Goal: Task Accomplishment & Management: Manage account settings

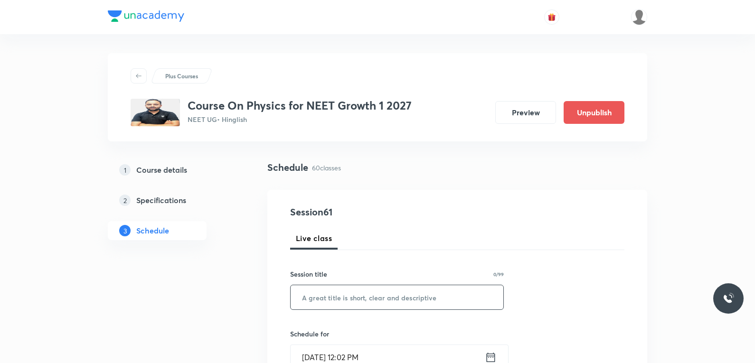
click at [347, 300] on input "text" at bounding box center [397, 297] width 213 height 24
paste input "Centre of mass"
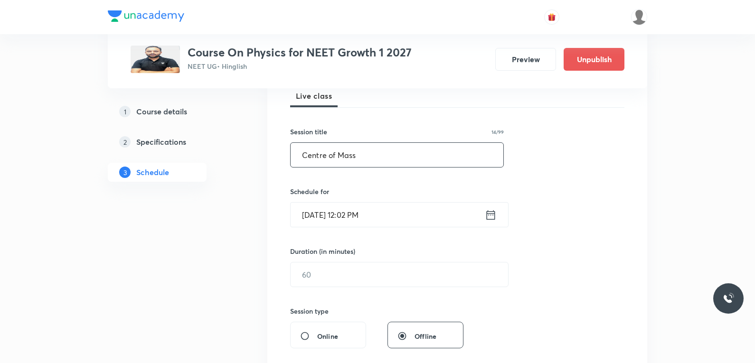
type input "Centre of Mass"
click at [367, 213] on input "Oct 3, 2025, 12:02 PM" at bounding box center [388, 215] width 194 height 24
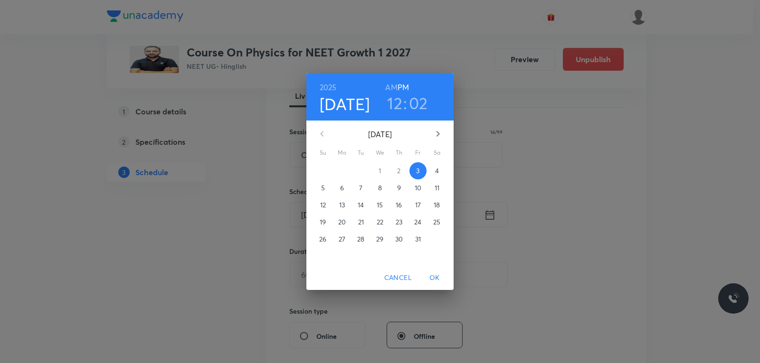
click at [431, 171] on span "4" at bounding box center [436, 170] width 17 height 9
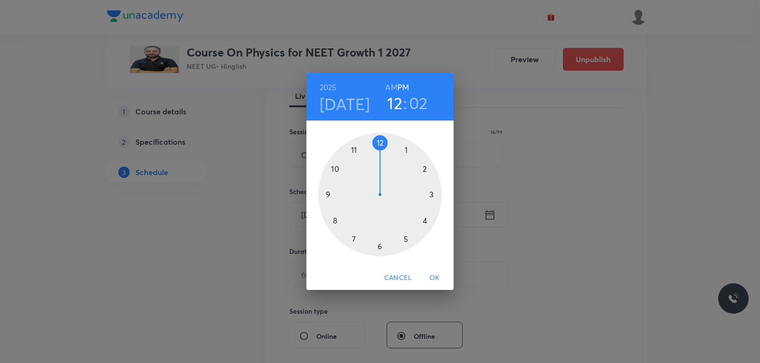
click at [392, 89] on h6 "AM" at bounding box center [391, 87] width 12 height 13
drag, startPoint x: 383, startPoint y: 141, endPoint x: 347, endPoint y: 165, distance: 43.7
click at [347, 165] on div at bounding box center [379, 194] width 123 height 123
drag, startPoint x: 393, startPoint y: 142, endPoint x: 430, endPoint y: 222, distance: 87.8
click at [430, 222] on div at bounding box center [379, 194] width 123 height 123
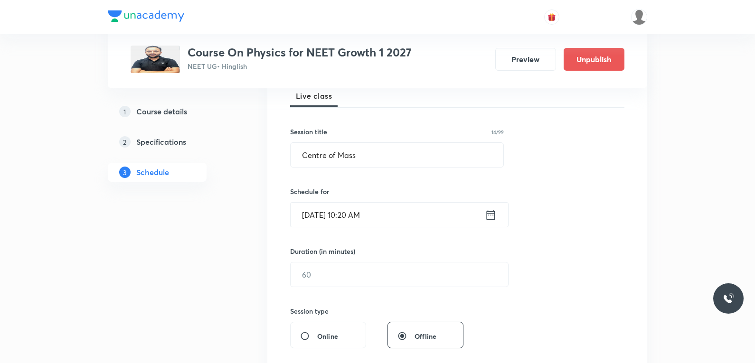
scroll to position [190, 0]
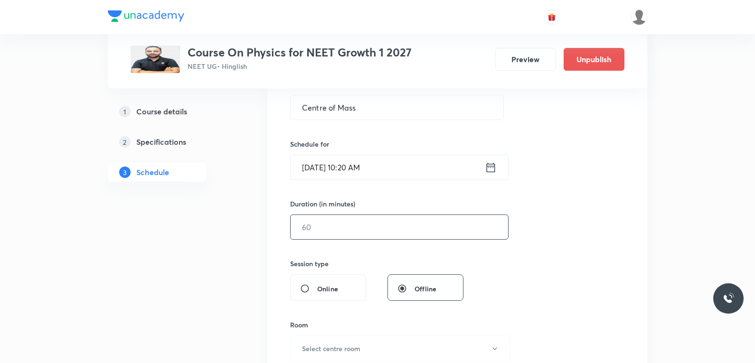
click at [342, 230] on input "text" at bounding box center [400, 227] width 218 height 24
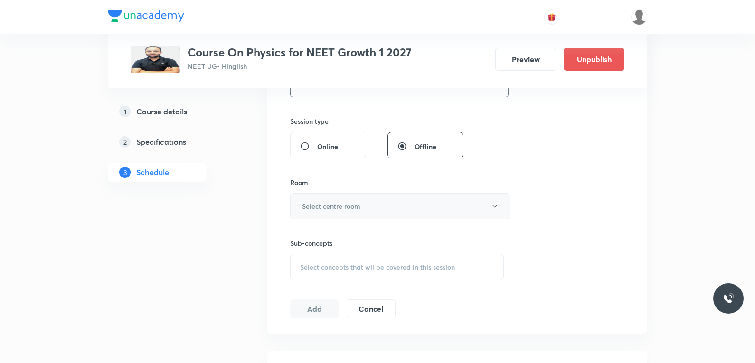
type input "75"
click at [391, 201] on button "Select centre room" at bounding box center [400, 206] width 220 height 26
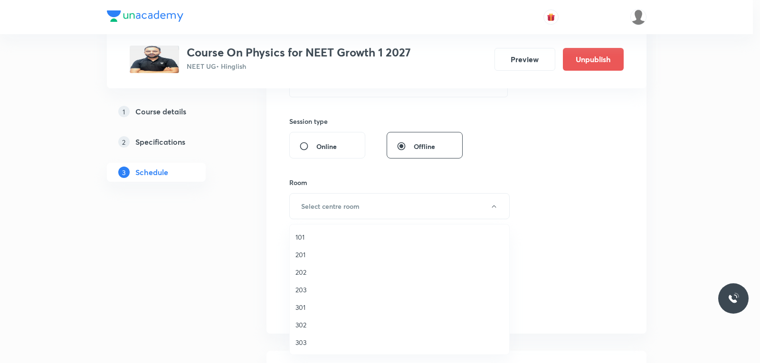
click at [313, 276] on span "202" at bounding box center [399, 272] width 208 height 10
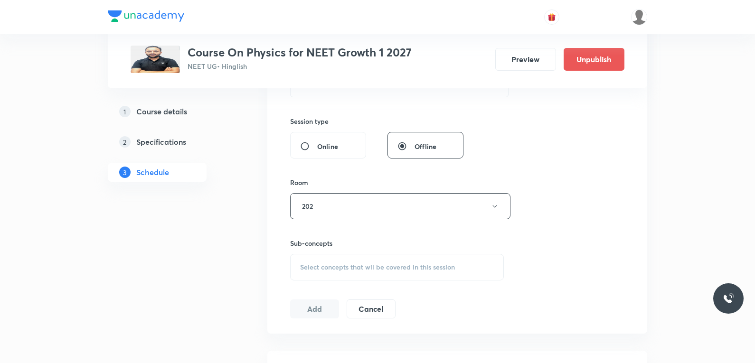
click at [421, 265] on span "Select concepts that wil be covered in this session" at bounding box center [377, 268] width 155 height 8
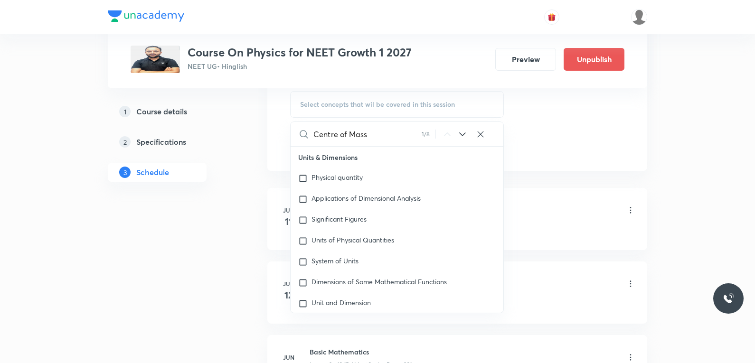
scroll to position [2528, 0]
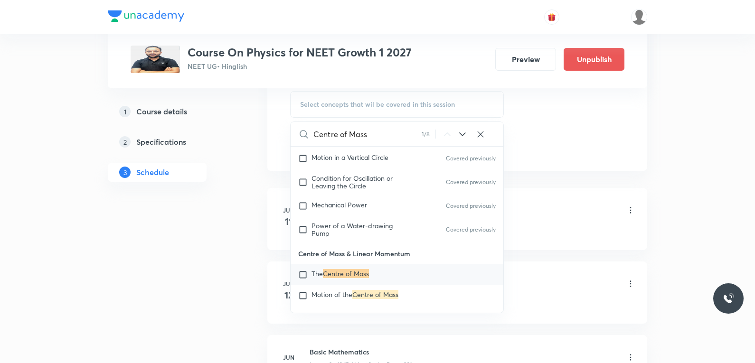
type input "Centre of Mass"
click at [321, 270] on span "The" at bounding box center [317, 273] width 11 height 9
checkbox input "true"
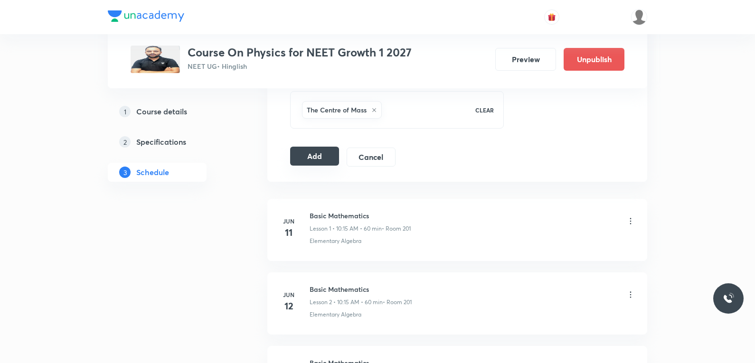
click at [319, 159] on button "Add" at bounding box center [314, 156] width 49 height 19
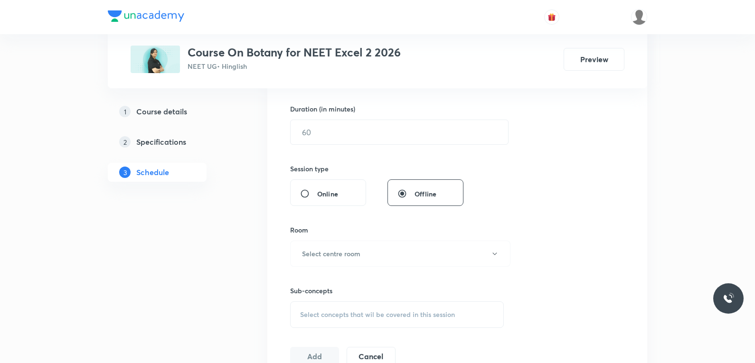
scroll to position [427, 0]
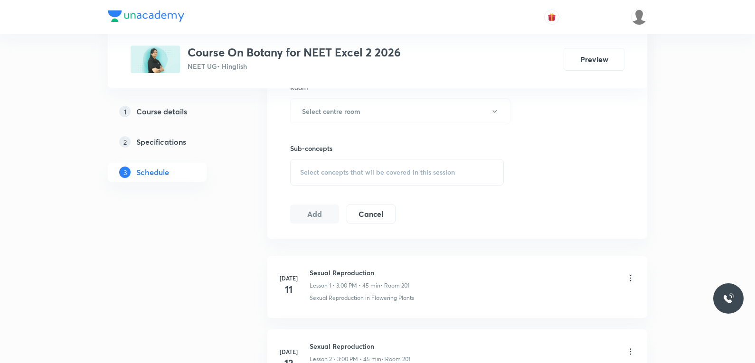
click at [408, 175] on span "Select concepts that wil be covered in this session" at bounding box center [377, 173] width 155 height 8
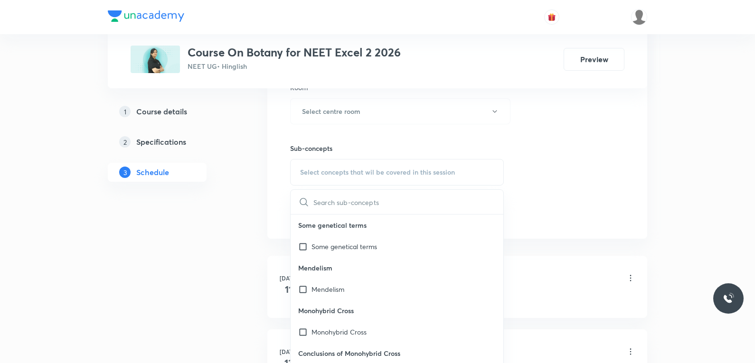
click at [612, 153] on div "Session 29 Live class Session title 0/99 ​ Schedule for Oct 3, 2025, 12:03 PM ​…" at bounding box center [457, 1] width 334 height 446
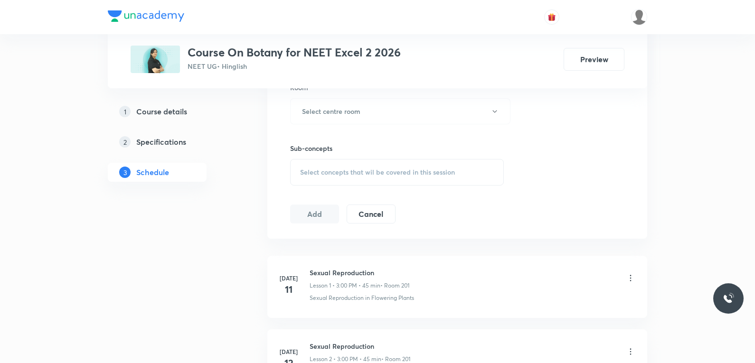
scroll to position [2459, 0]
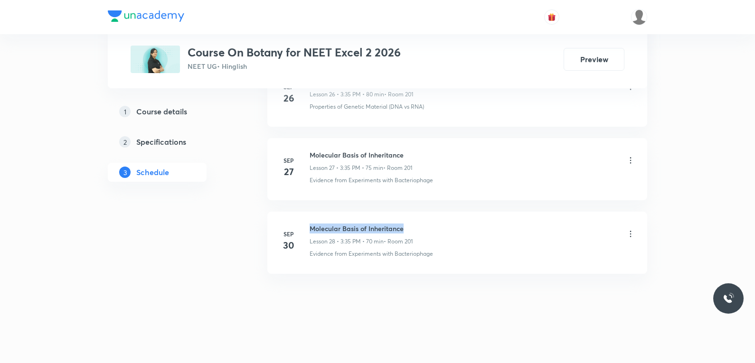
drag, startPoint x: 311, startPoint y: 228, endPoint x: 451, endPoint y: 232, distance: 140.2
click at [451, 232] on div "Molecular Basis of Inheritance Lesson 28 • 3:35 PM • 70 min • Room 201" at bounding box center [473, 235] width 326 height 22
copy h6 "Molecular Basis of Inheritance"
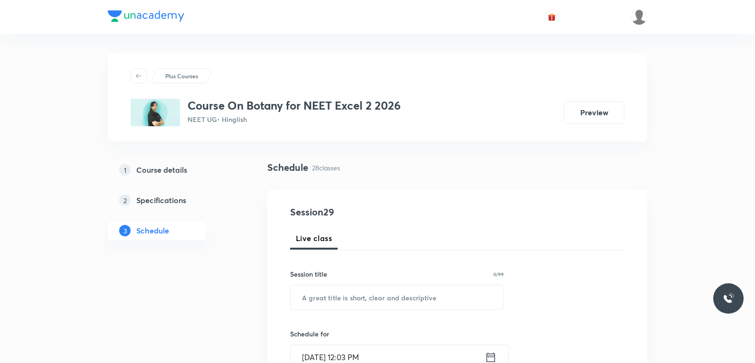
scroll to position [142, 0]
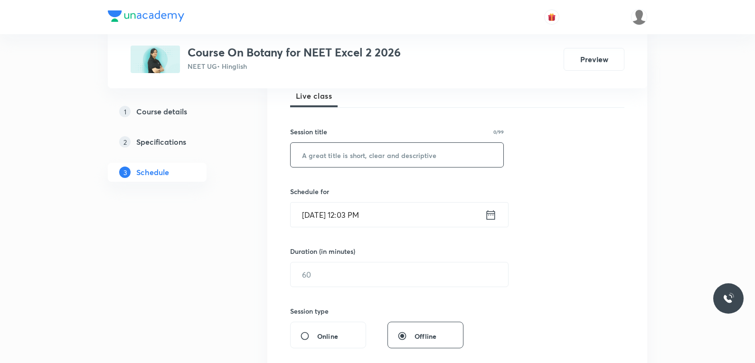
click at [415, 153] on input "text" at bounding box center [397, 155] width 213 height 24
paste input "Molecular Basis of Inheritance"
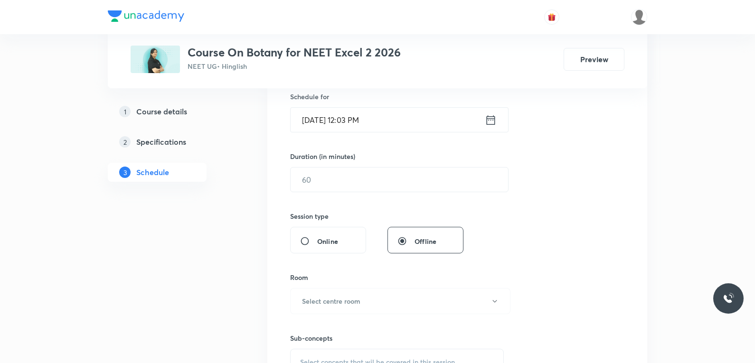
type input "Molecular Basis of Inheritance"
click at [354, 127] on input "Oct 3, 2025, 12:03 PM" at bounding box center [388, 120] width 194 height 24
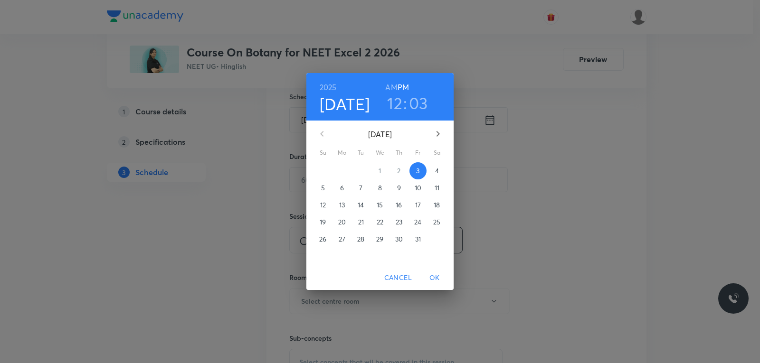
click at [435, 171] on p "4" at bounding box center [437, 170] width 4 height 9
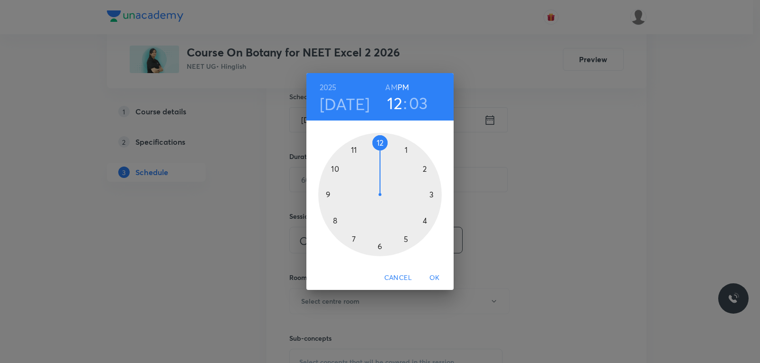
click at [350, 105] on h4 "Oct 4" at bounding box center [345, 104] width 50 height 20
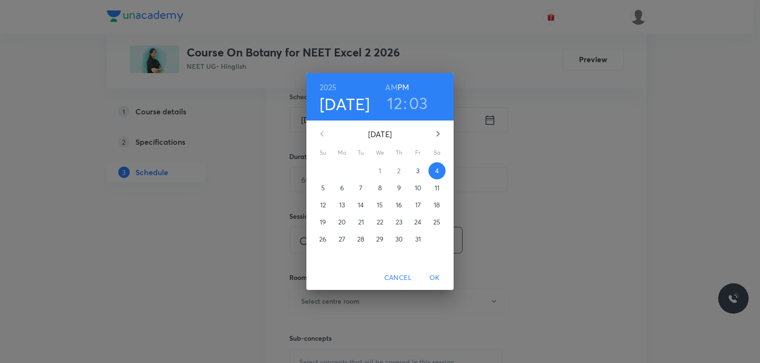
click at [421, 171] on span "3" at bounding box center [417, 170] width 17 height 9
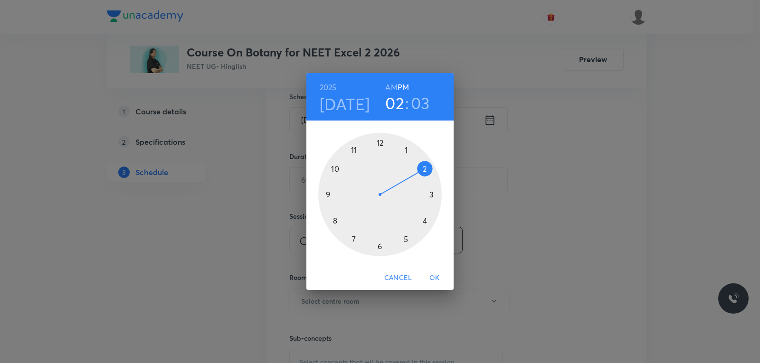
drag, startPoint x: 381, startPoint y: 142, endPoint x: 419, endPoint y: 161, distance: 42.5
click at [419, 161] on div at bounding box center [379, 194] width 123 height 123
drag, startPoint x: 401, startPoint y: 148, endPoint x: 381, endPoint y: 249, distance: 102.6
click at [381, 249] on div at bounding box center [379, 194] width 123 height 123
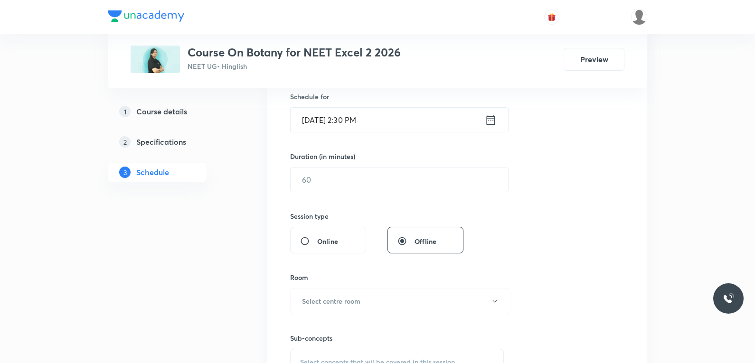
drag, startPoint x: 319, startPoint y: 200, endPoint x: 327, endPoint y: 199, distance: 8.1
click at [320, 200] on div "Session 29 Live class Session title 30/99 Molecular Basis of Inheritance ​ Sche…" at bounding box center [457, 191] width 334 height 446
click at [355, 189] on input "text" at bounding box center [400, 180] width 218 height 24
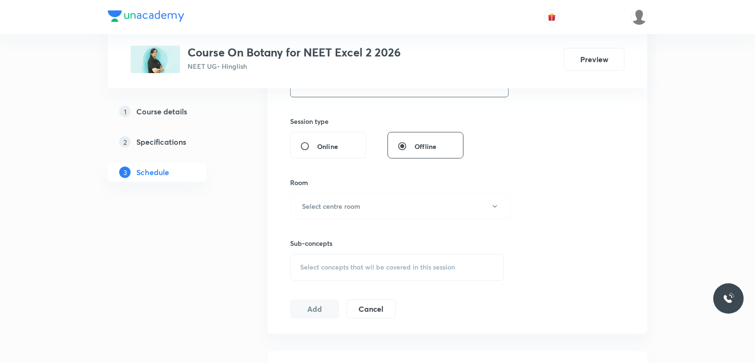
scroll to position [380, 0]
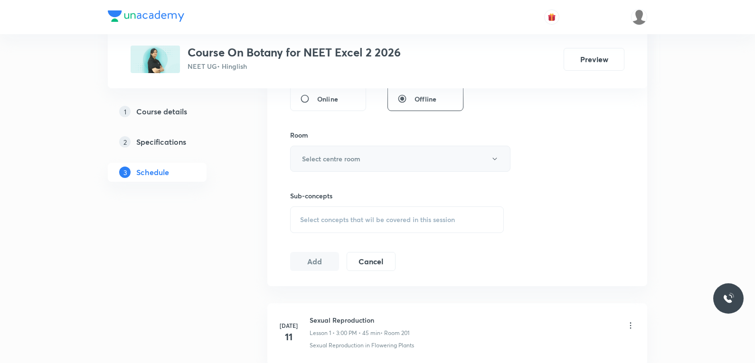
type input "75"
click at [375, 163] on button "Select centre room" at bounding box center [400, 159] width 220 height 26
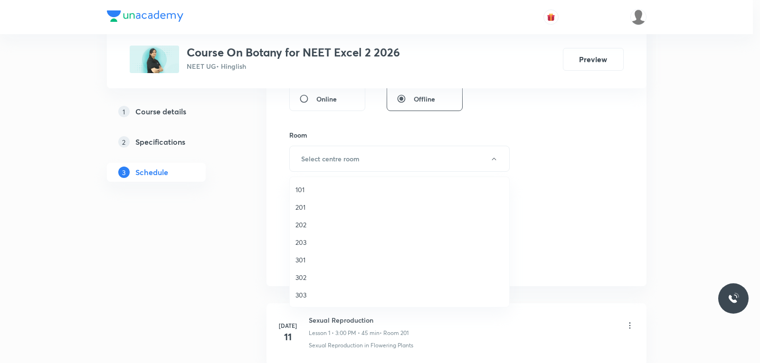
click at [307, 220] on span "202" at bounding box center [399, 225] width 208 height 10
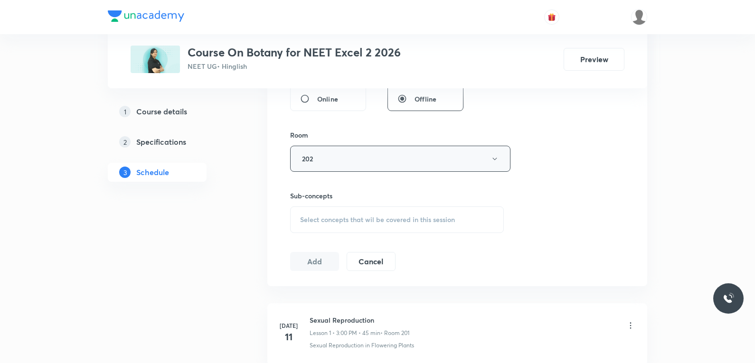
click at [355, 163] on button "202" at bounding box center [400, 159] width 220 height 26
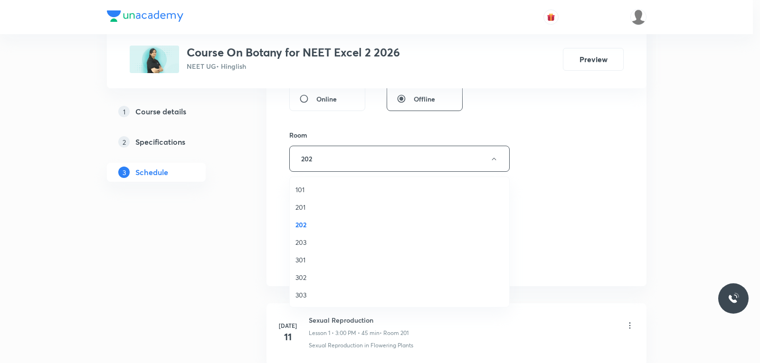
click at [312, 208] on span "201" at bounding box center [399, 207] width 208 height 10
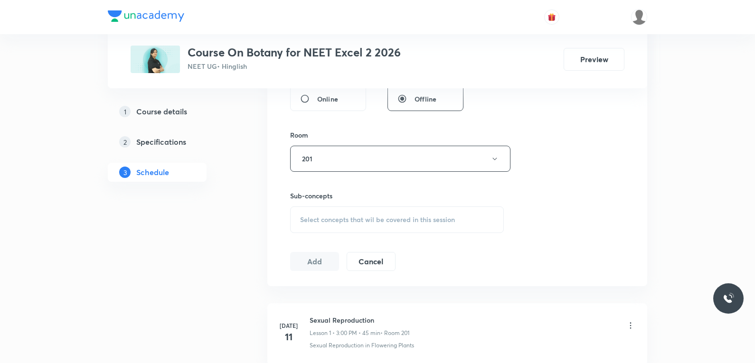
click at [352, 221] on span "Select concepts that wil be covered in this session" at bounding box center [377, 220] width 155 height 8
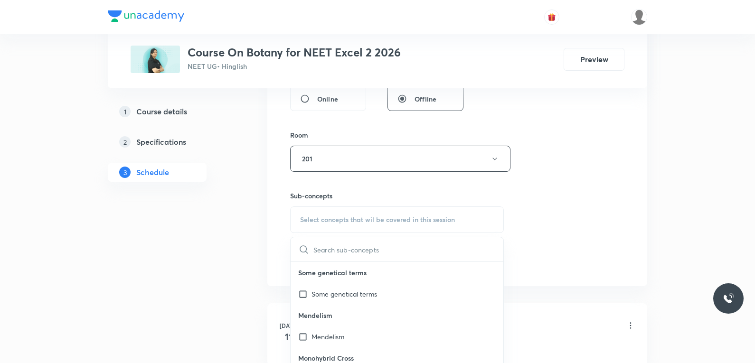
type input "Molecular Basis of Inheritance"
drag, startPoint x: 513, startPoint y: 202, endPoint x: 534, endPoint y: 199, distance: 21.5
click at [522, 201] on div "Session 29 Live class Session title 30/99 Molecular Basis of Inheritance ​ Sche…" at bounding box center [457, 48] width 334 height 446
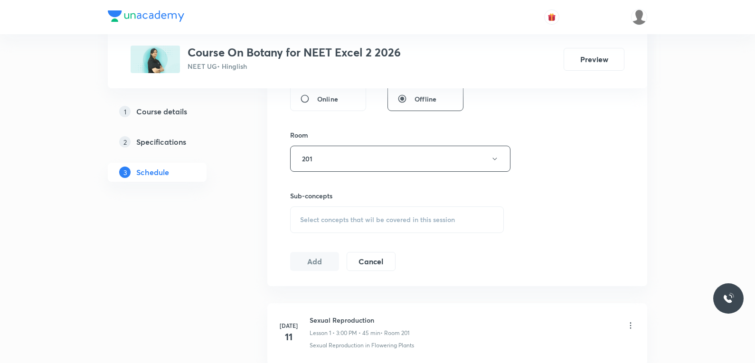
click at [556, 190] on div "Session 29 Live class Session title 30/99 Molecular Basis of Inheritance ​ Sche…" at bounding box center [457, 48] width 334 height 446
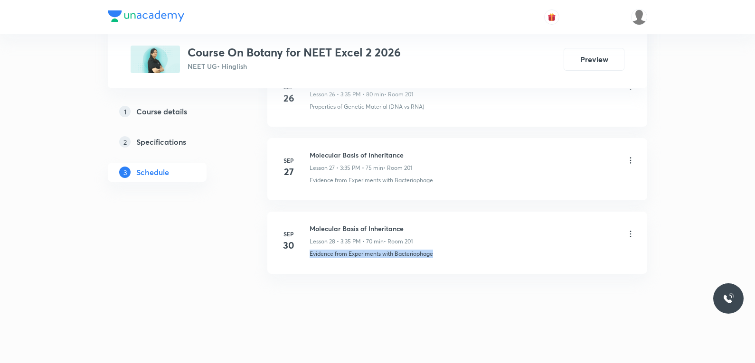
drag, startPoint x: 305, startPoint y: 262, endPoint x: 493, endPoint y: 260, distance: 188.6
click at [493, 260] on li "Sep 30 Molecular Basis of Inheritance Lesson 28 • 3:35 PM • 70 min • Room 201 E…" at bounding box center [457, 243] width 380 height 62
copy p "Evidence from Experiments with Bacteriophage"
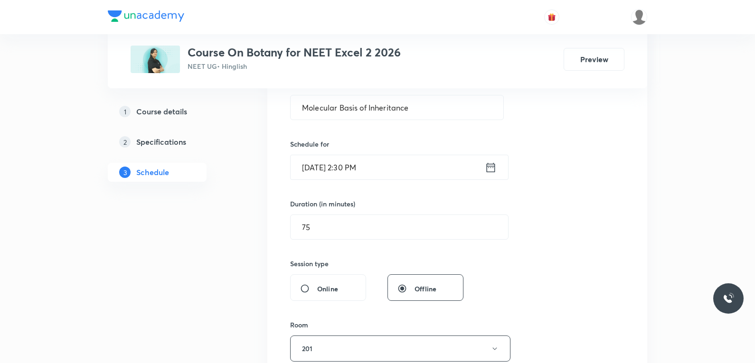
scroll to position [332, 0]
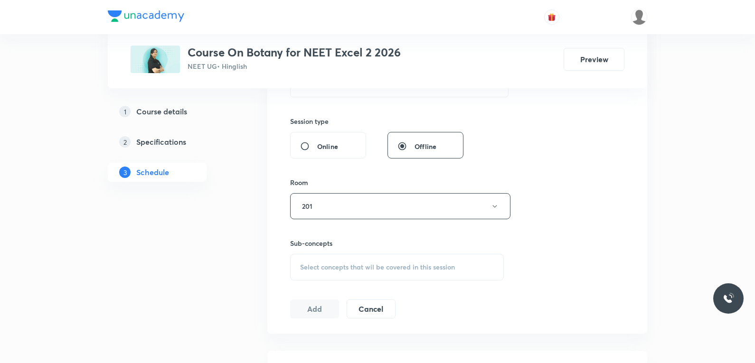
click at [395, 272] on div "Select concepts that wil be covered in this session" at bounding box center [397, 267] width 214 height 27
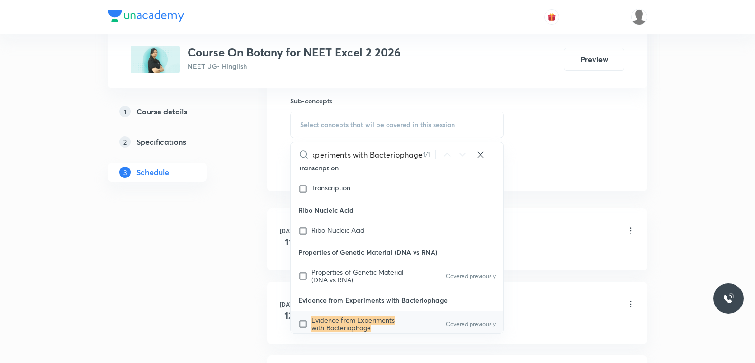
type input "Evidence from Experiments with Bacteriophage"
click at [352, 316] on mark "Evidence from Experiments with Bacteriophage" at bounding box center [353, 324] width 83 height 17
checkbox input "true"
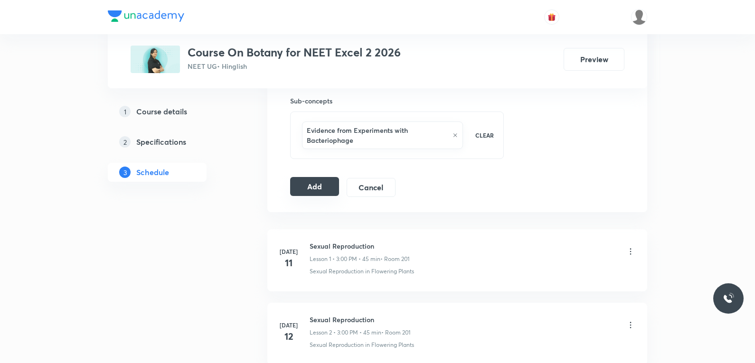
click at [315, 195] on button "Add" at bounding box center [314, 186] width 49 height 19
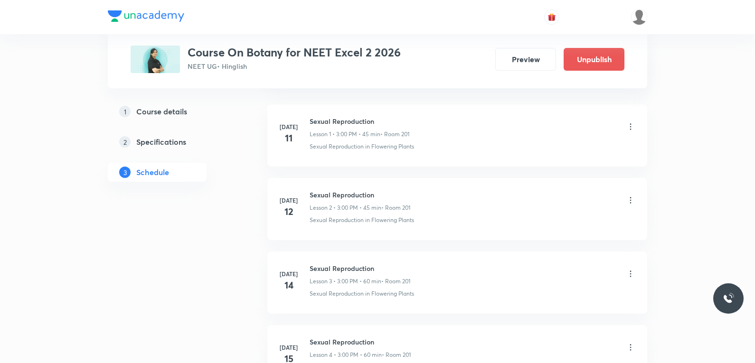
scroll to position [2096, 0]
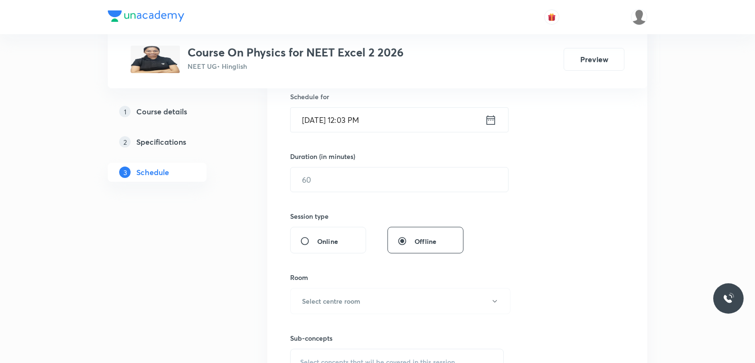
scroll to position [332, 0]
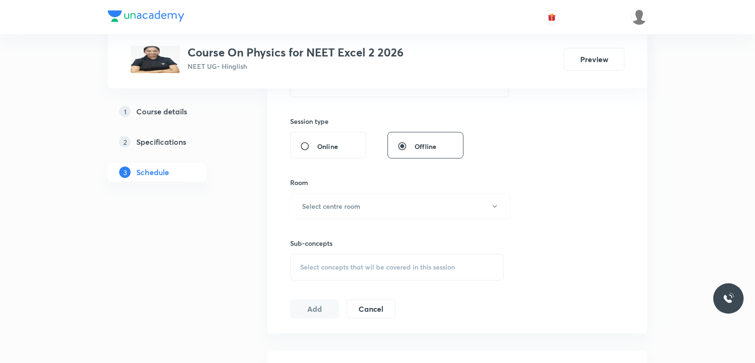
click at [364, 272] on div "Select concepts that wil be covered in this session" at bounding box center [397, 267] width 214 height 27
click at [574, 157] on div "Session 71 Live class Session title 0/99 ​ Schedule for Oct 3, 2025, 12:03 PM ​…" at bounding box center [457, 96] width 334 height 446
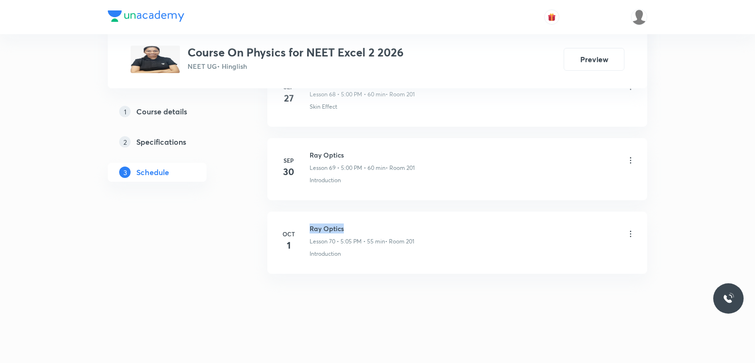
drag, startPoint x: 310, startPoint y: 226, endPoint x: 403, endPoint y: 224, distance: 92.6
click at [403, 224] on h6 "Ray Optics" at bounding box center [362, 229] width 104 height 10
copy h6 "Ray Optics"
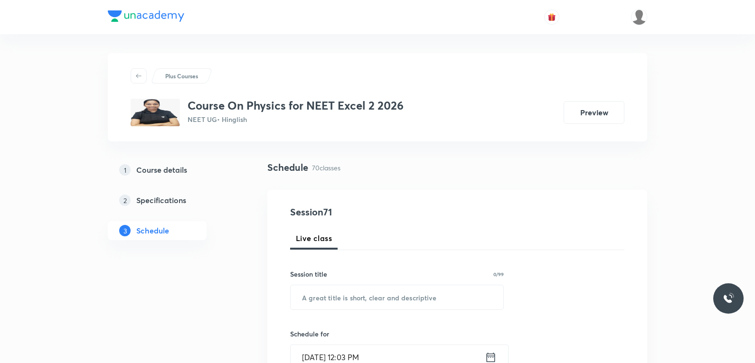
scroll to position [47, 0]
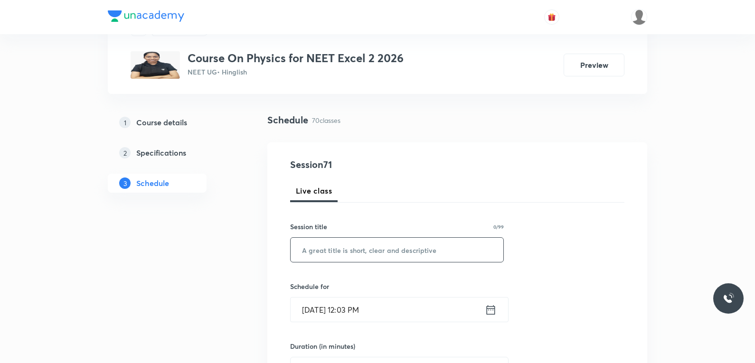
click at [381, 261] on input "text" at bounding box center [397, 250] width 213 height 24
paste input "Ray Optics"
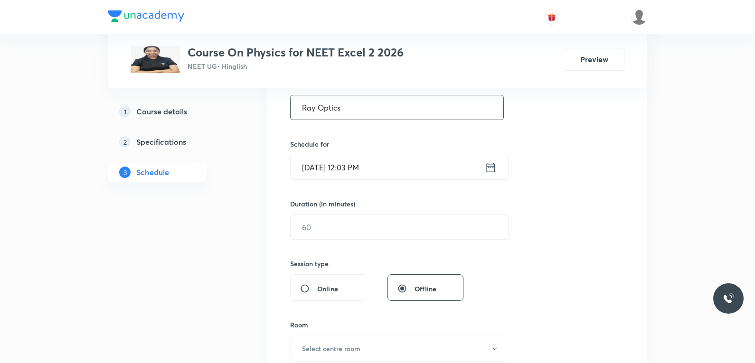
type input "Ray Optics"
click at [327, 175] on input "Oct 3, 2025, 12:03 PM" at bounding box center [388, 167] width 194 height 24
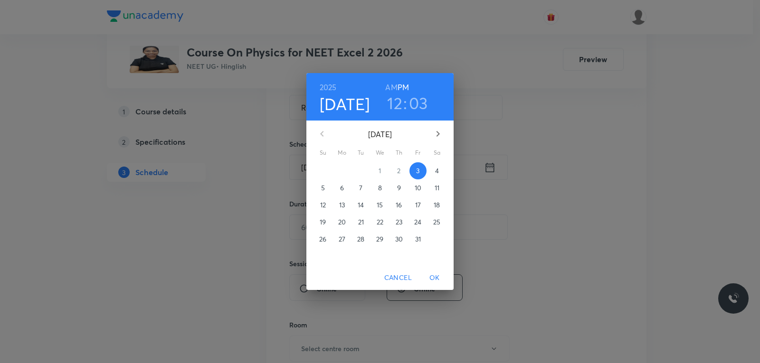
click at [401, 107] on h3 "12" at bounding box center [394, 103] width 15 height 20
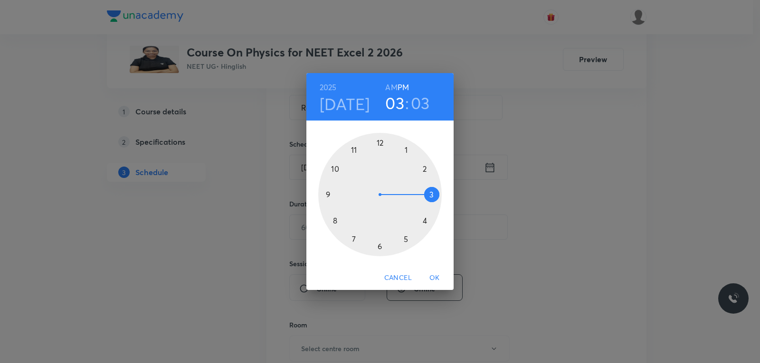
drag, startPoint x: 383, startPoint y: 141, endPoint x: 423, endPoint y: 187, distance: 60.9
click at [423, 187] on div at bounding box center [379, 194] width 123 height 123
drag, startPoint x: 393, startPoint y: 148, endPoint x: 337, endPoint y: 169, distance: 59.8
click at [337, 169] on div at bounding box center [379, 194] width 123 height 123
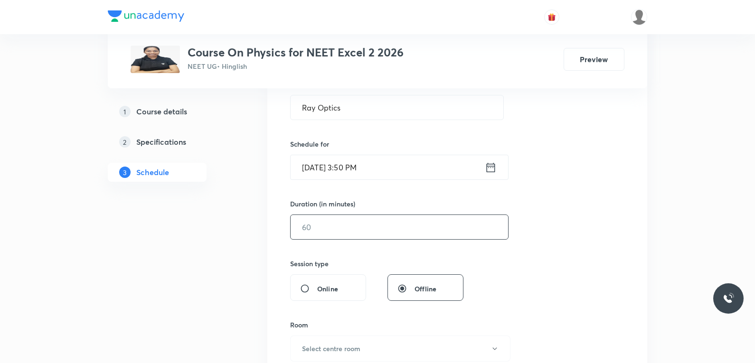
click at [323, 225] on input "text" at bounding box center [400, 227] width 218 height 24
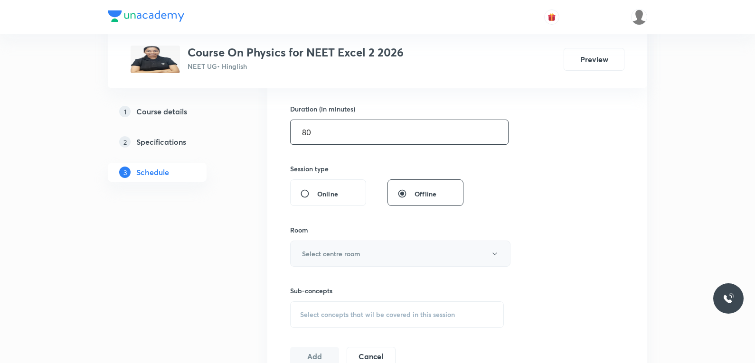
type input "80"
click at [368, 250] on button "Select centre room" at bounding box center [400, 254] width 220 height 26
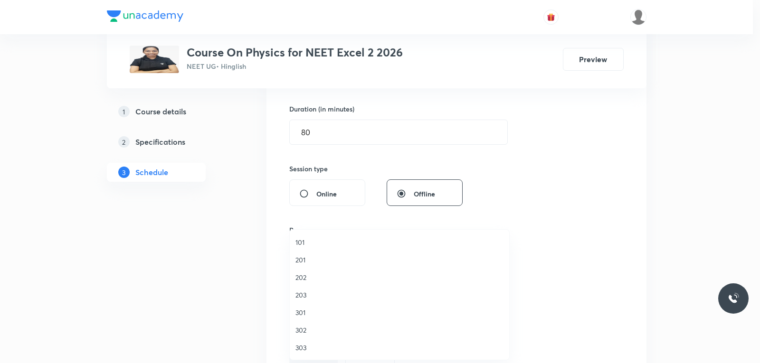
click at [313, 259] on span "201" at bounding box center [399, 260] width 208 height 10
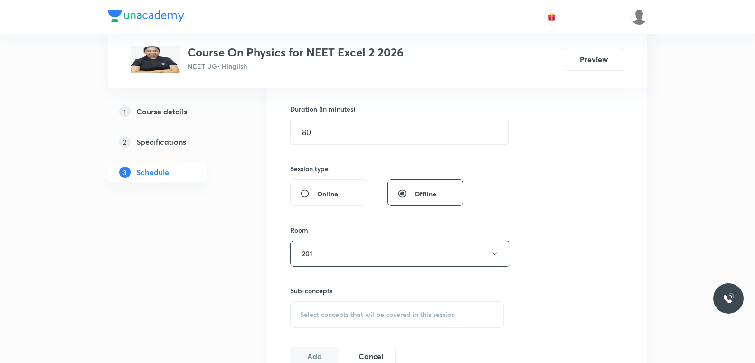
click at [394, 323] on div "Select concepts that wil be covered in this session" at bounding box center [397, 315] width 214 height 27
click at [567, 198] on div "Session 71 Live class Session title 10/99 Ray Optics ​ Schedule for Oct 3, 2025…" at bounding box center [457, 143] width 334 height 446
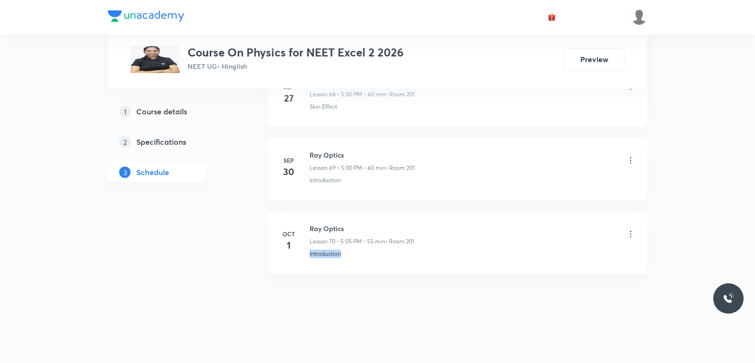
drag, startPoint x: 314, startPoint y: 258, endPoint x: 369, endPoint y: 256, distance: 55.1
click at [369, 256] on li "Oct 1 Ray Optics Lesson 70 • 5:05 PM • 55 min • Room 201 Introduction" at bounding box center [457, 243] width 380 height 62
copy p "Introduction"
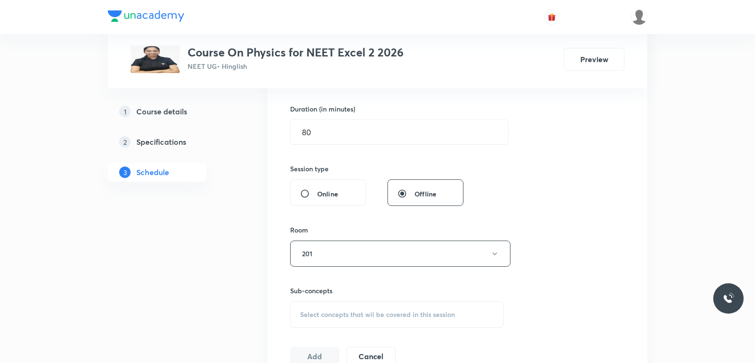
scroll to position [475, 0]
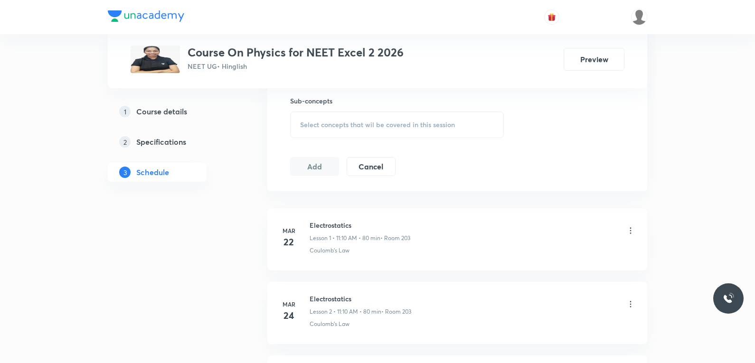
click at [411, 133] on div "Select concepts that wil be covered in this session" at bounding box center [397, 125] width 214 height 27
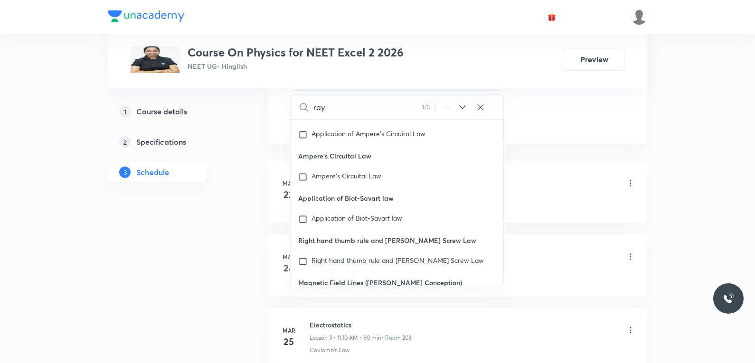
scroll to position [27270, 0]
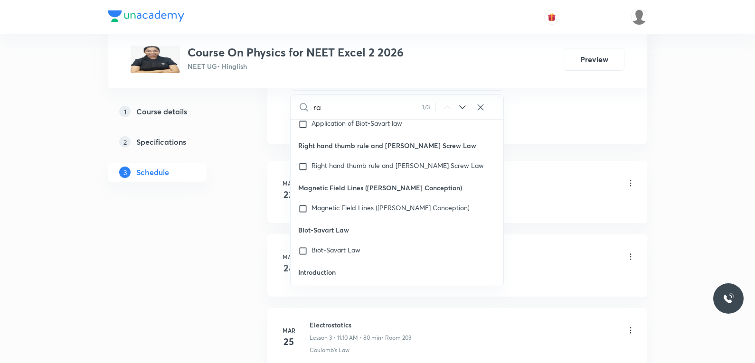
type input "r"
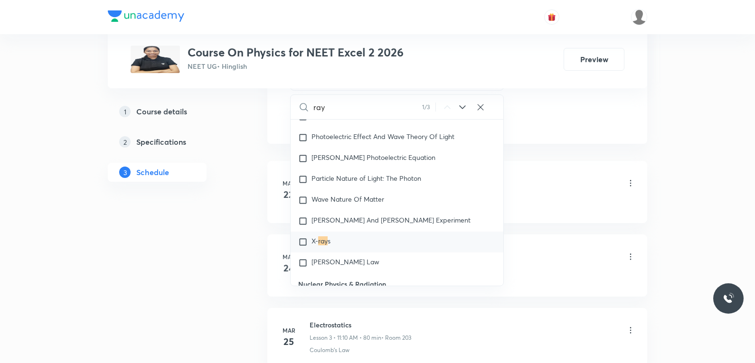
scroll to position [12166, 0]
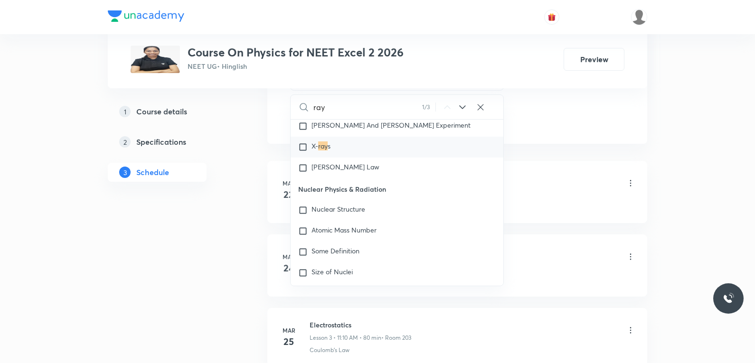
type input "ray"
click at [317, 148] on span "X-" at bounding box center [315, 146] width 7 height 9
checkbox input "true"
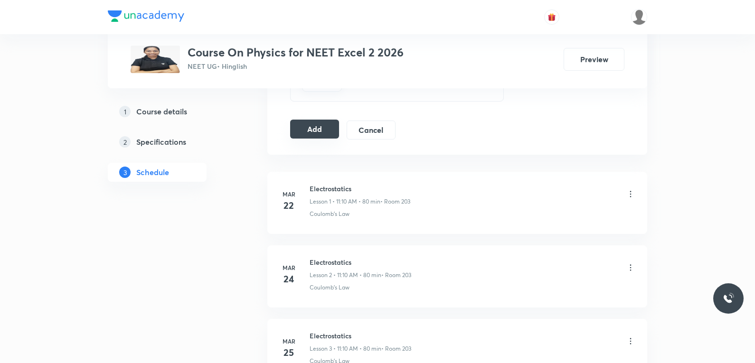
click at [307, 130] on button "Add" at bounding box center [314, 129] width 49 height 19
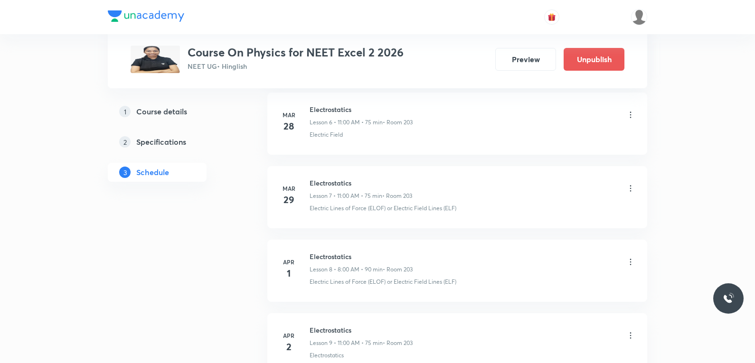
scroll to position [5188, 0]
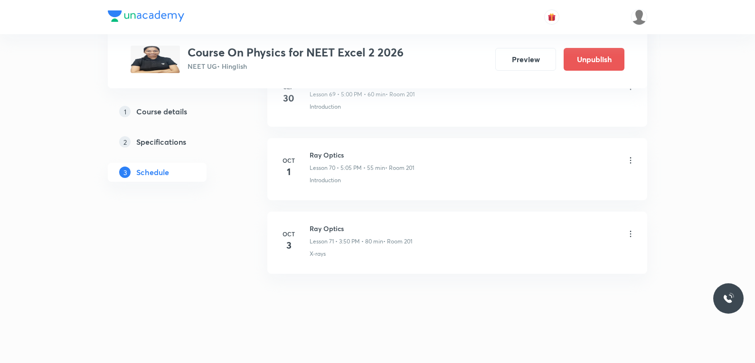
click at [636, 237] on li "Oct 3 Ray Optics Lesson 71 • 3:50 PM • 80 min • Room 201 X-rays" at bounding box center [457, 243] width 380 height 62
click at [630, 237] on icon at bounding box center [630, 233] width 9 height 9
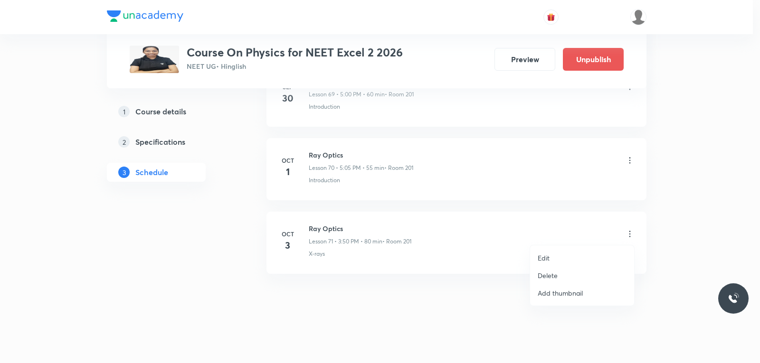
click at [555, 256] on li "Edit" at bounding box center [582, 258] width 104 height 18
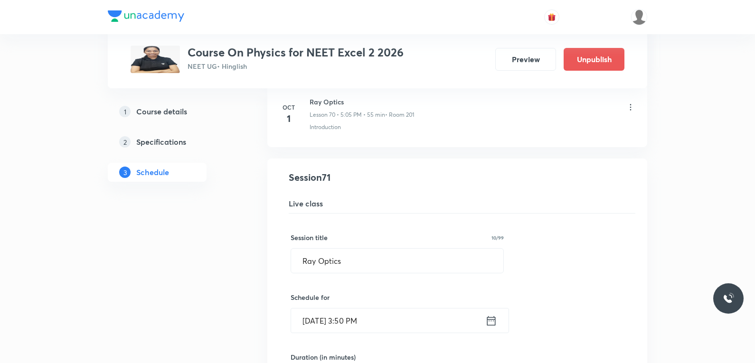
scroll to position [5331, 0]
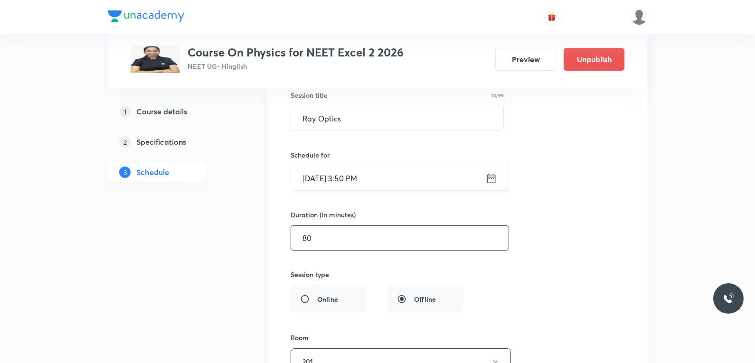
click at [343, 228] on input "80" at bounding box center [400, 238] width 218 height 24
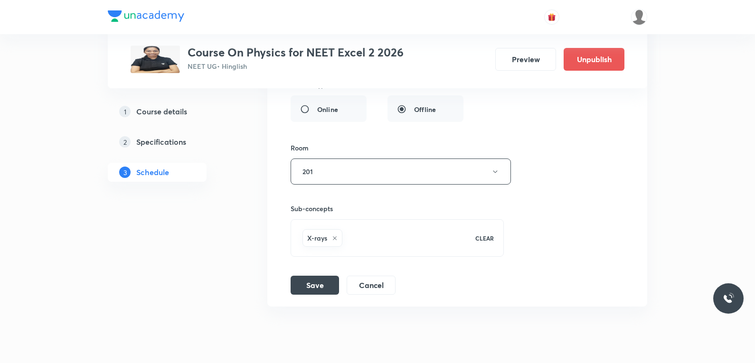
type input "70"
click at [326, 277] on div "Session title 10/99 Ray Optics ​ Schedule for Oct 3, 2025, 3:50 PM ​ Duration (…" at bounding box center [457, 88] width 333 height 414
click at [310, 281] on button "Save" at bounding box center [315, 284] width 48 height 19
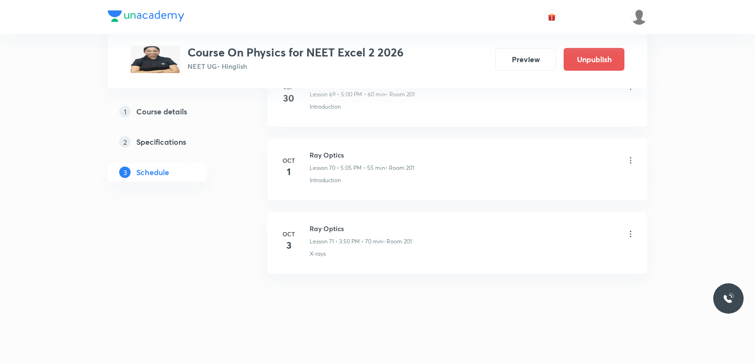
scroll to position [5188, 0]
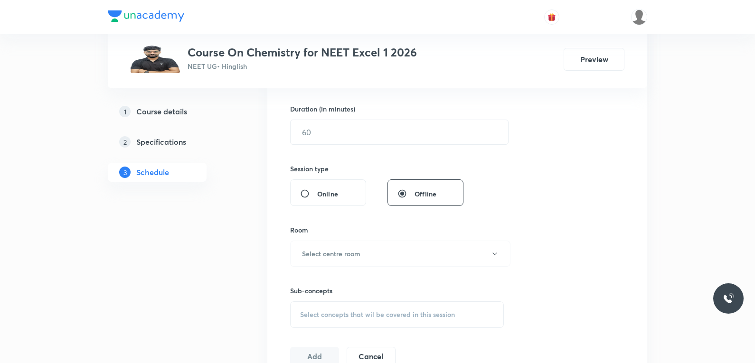
scroll to position [332, 0]
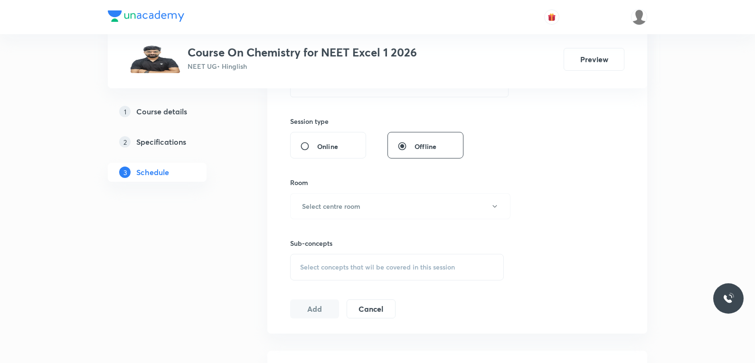
click at [368, 274] on div "Select concepts that wil be covered in this session" at bounding box center [397, 267] width 214 height 27
click at [532, 149] on div "Session 12 Live class Session title 0/99 ​ Schedule for [DATE] 12:04 PM ​ Durat…" at bounding box center [457, 96] width 334 height 446
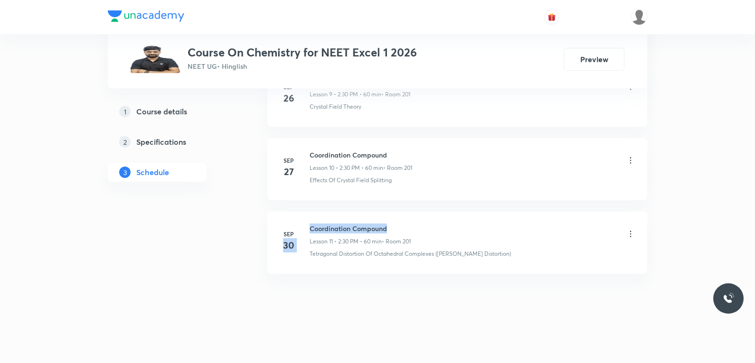
drag, startPoint x: 309, startPoint y: 230, endPoint x: 404, endPoint y: 230, distance: 94.5
click at [404, 230] on div "[DATE] Coordination Compound Lesson 11 • 2:30 PM • 60 min • Room 201 Tetragonal…" at bounding box center [457, 241] width 356 height 35
click at [360, 226] on h6 "Coordination Compound" at bounding box center [360, 229] width 101 height 10
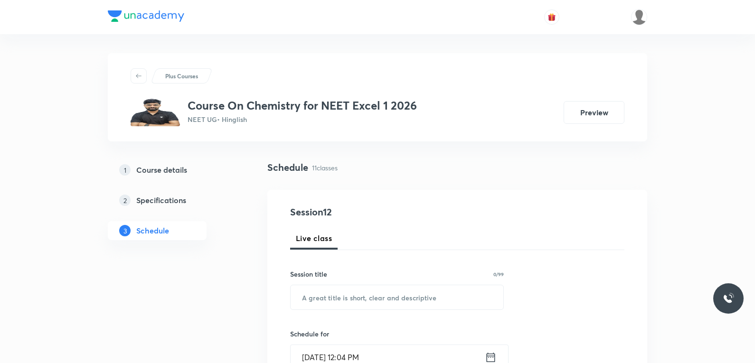
scroll to position [95, 0]
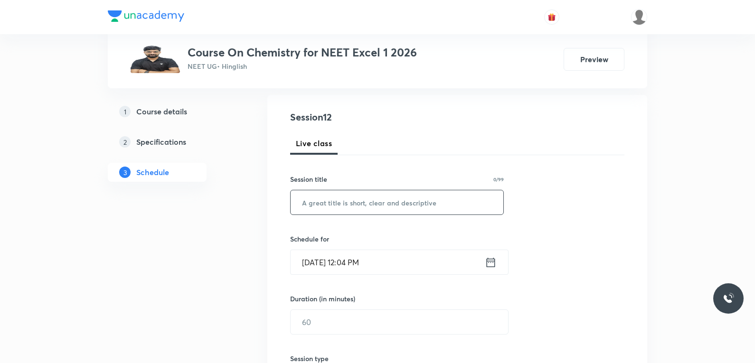
click at [421, 208] on input "text" at bounding box center [397, 202] width 213 height 24
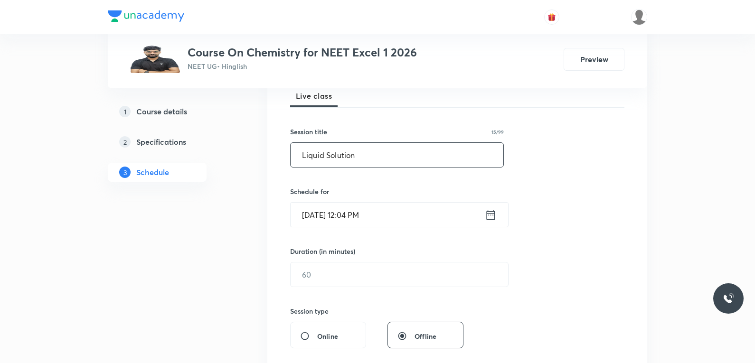
type input "Liquid Solution"
click at [343, 220] on input "Oct 3, 2025, 12:04 PM" at bounding box center [388, 215] width 194 height 24
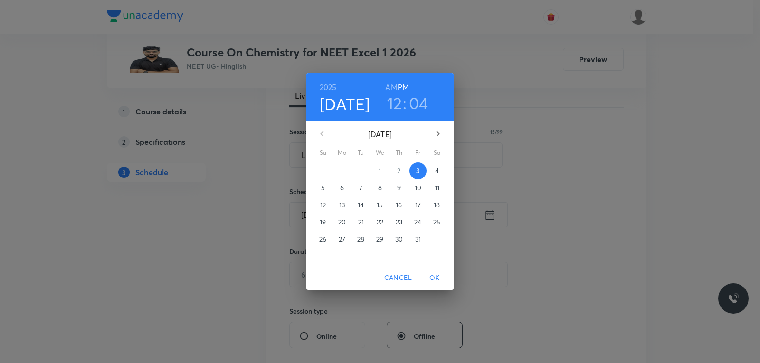
click at [324, 190] on p "5" at bounding box center [323, 187] width 4 height 9
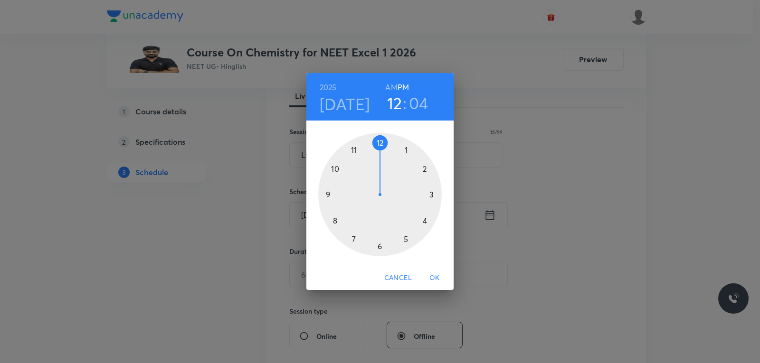
click at [354, 105] on h4 "Oct 5" at bounding box center [345, 104] width 50 height 20
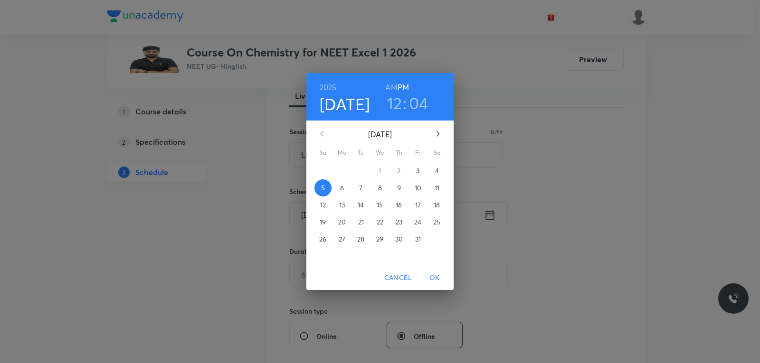
click at [417, 172] on p "3" at bounding box center [417, 170] width 3 height 9
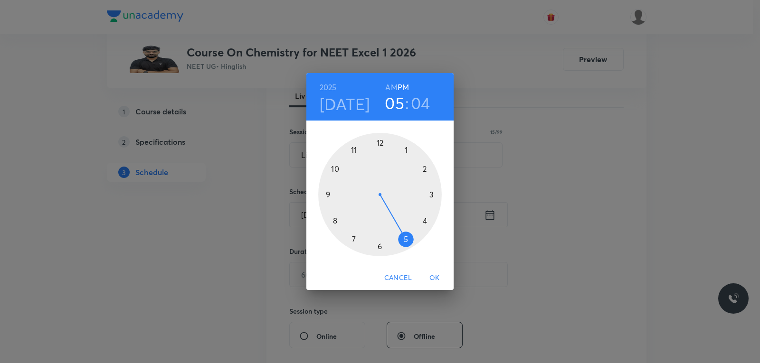
drag, startPoint x: 387, startPoint y: 152, endPoint x: 399, endPoint y: 231, distance: 79.8
click at [399, 231] on div at bounding box center [379, 194] width 123 height 123
drag, startPoint x: 409, startPoint y: 150, endPoint x: 435, endPoint y: 194, distance: 51.1
click at [435, 194] on div at bounding box center [379, 194] width 123 height 123
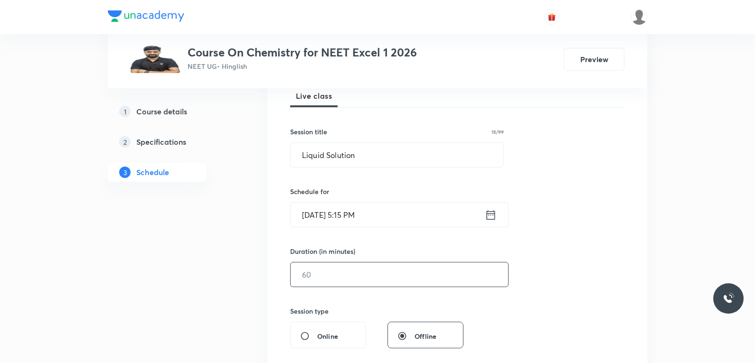
click at [346, 278] on input "text" at bounding box center [400, 275] width 218 height 24
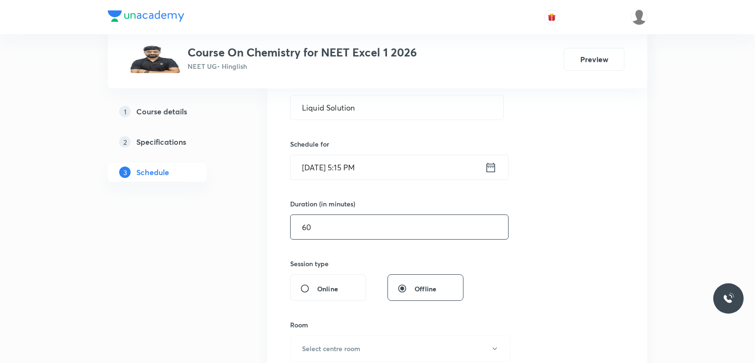
scroll to position [285, 0]
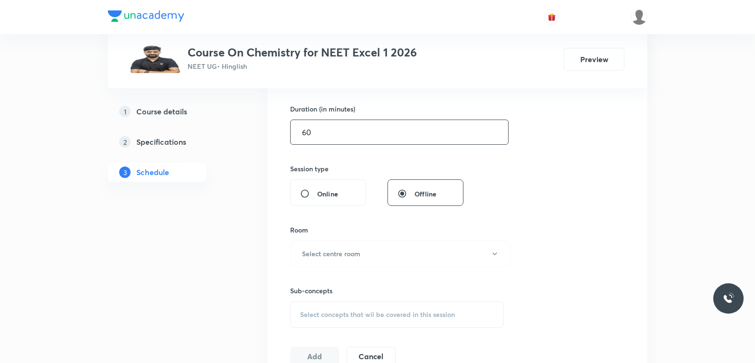
type input "60"
click at [579, 158] on div "Session 12 Live class Session title 15/99 Liquid Solution ​ Schedule for Oct 3,…" at bounding box center [457, 143] width 334 height 446
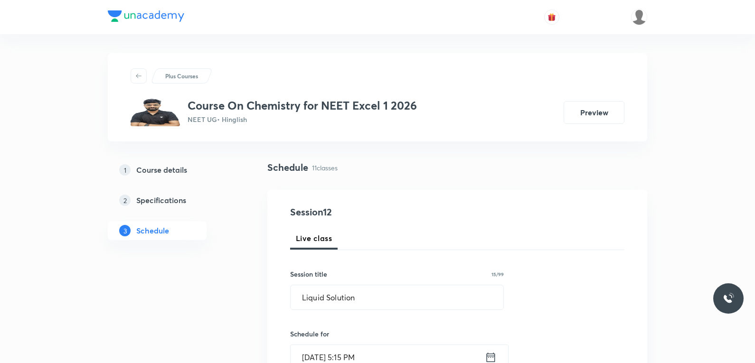
scroll to position [190, 0]
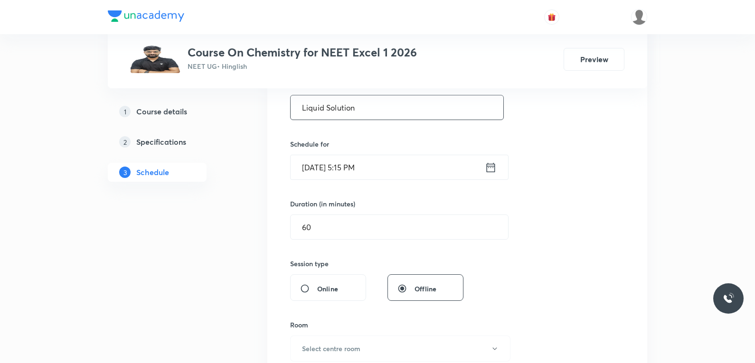
click at [380, 113] on input "Liquid Solution" at bounding box center [397, 107] width 213 height 24
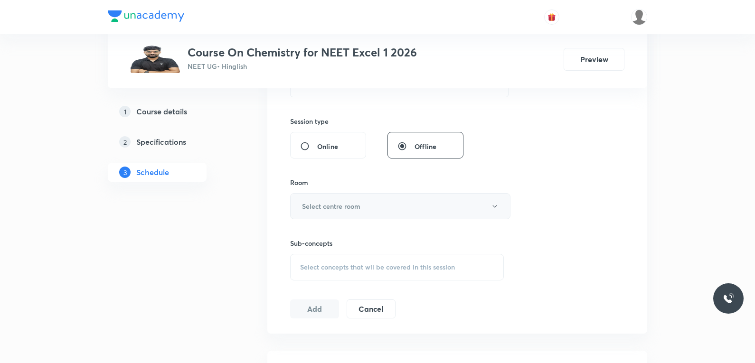
click at [335, 204] on h6 "Select centre room" at bounding box center [331, 206] width 58 height 10
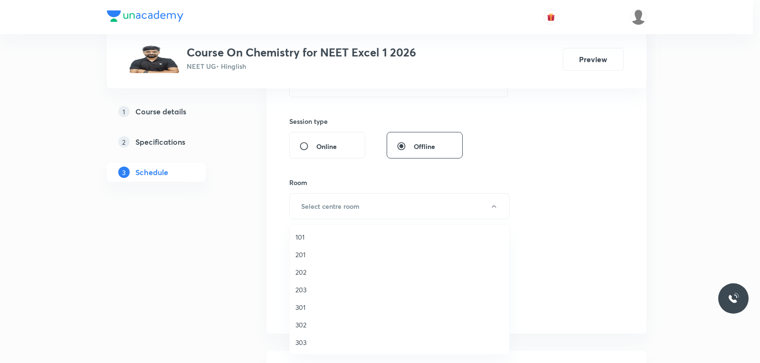
click at [309, 255] on span "201" at bounding box center [399, 255] width 208 height 10
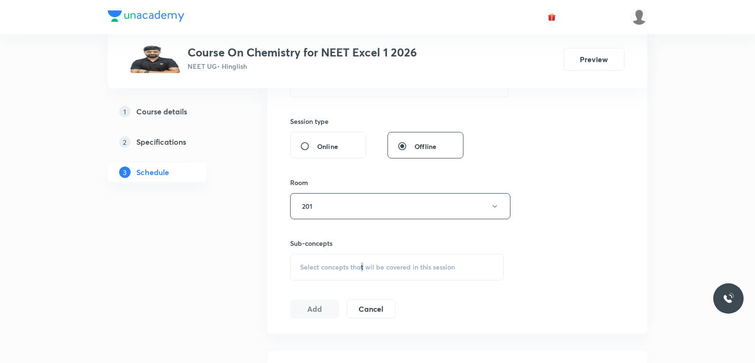
click at [363, 270] on span "Select concepts that wil be covered in this session" at bounding box center [377, 268] width 155 height 8
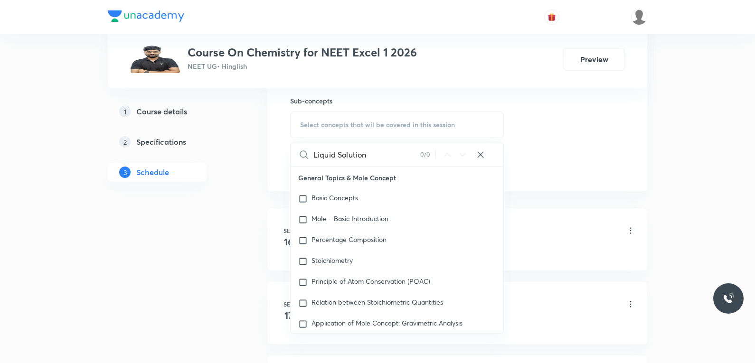
click at [335, 155] on input "Liquid Solution" at bounding box center [366, 154] width 107 height 24
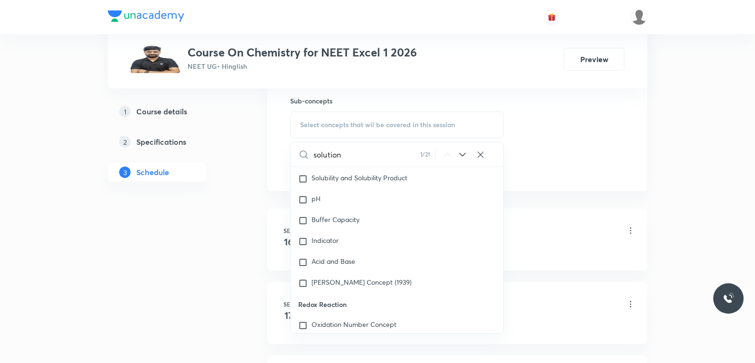
scroll to position [3341, 0]
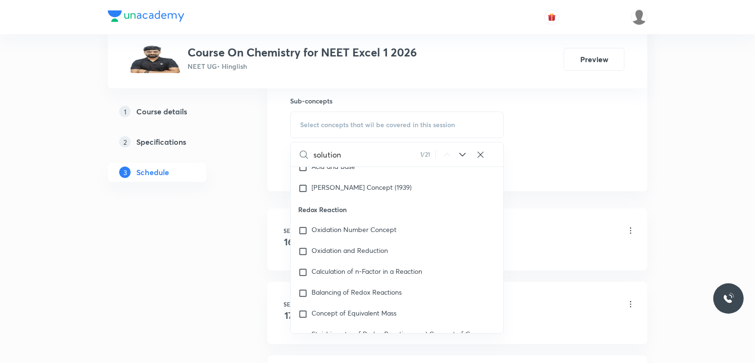
type input "solution"
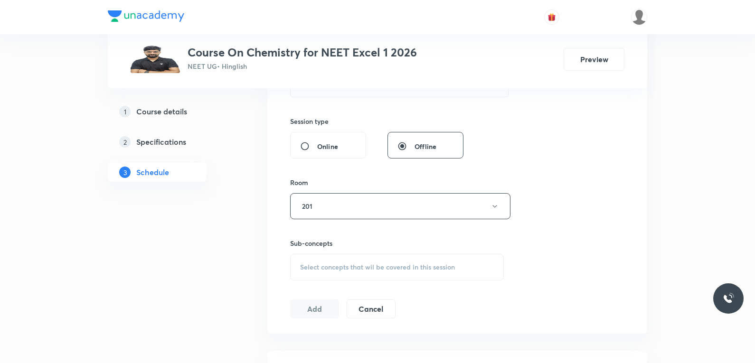
scroll to position [380, 0]
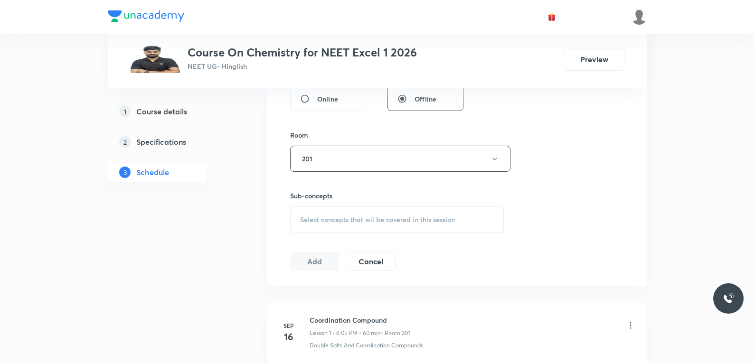
click at [379, 212] on div "Select concepts that wil be covered in this session" at bounding box center [397, 220] width 214 height 27
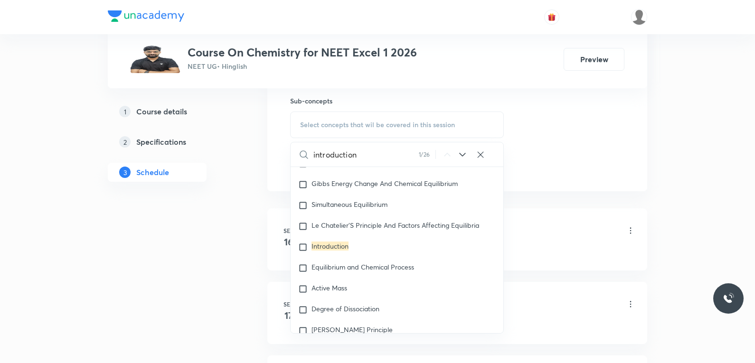
scroll to position [1615, 0]
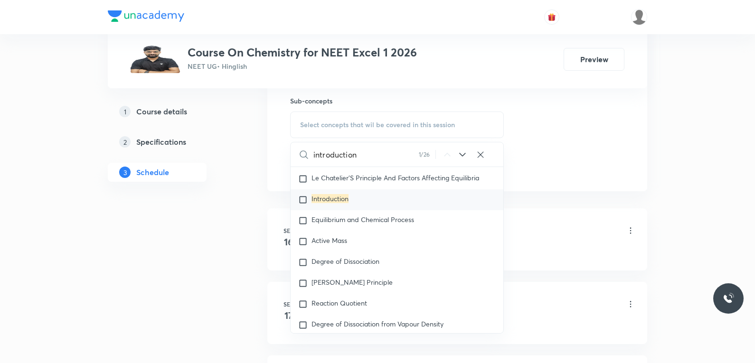
type input "introduction"
click at [337, 203] on mark "Introduction" at bounding box center [330, 198] width 37 height 9
checkbox input "true"
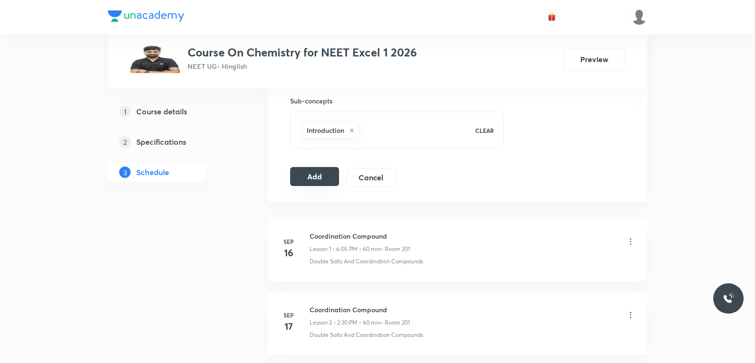
click at [309, 172] on button "Add" at bounding box center [314, 176] width 49 height 19
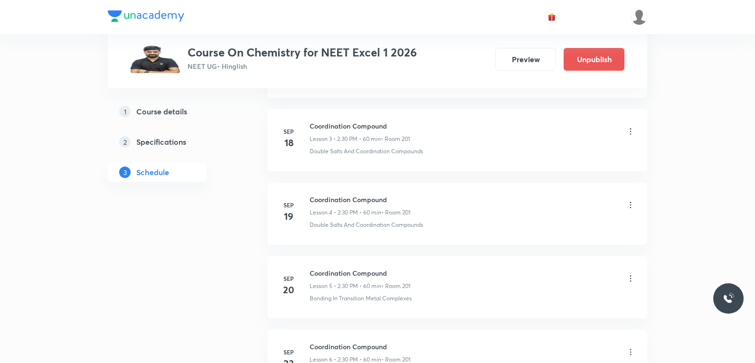
scroll to position [845, 0]
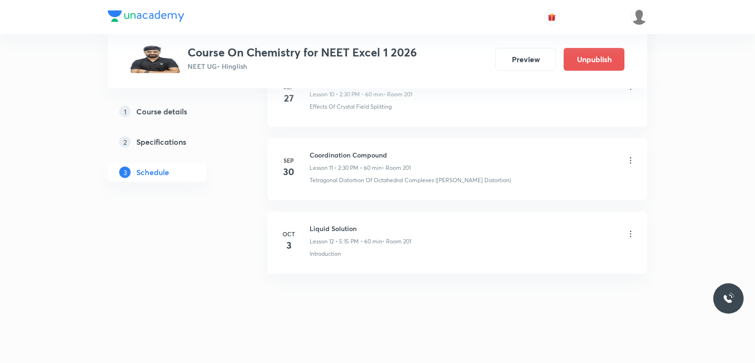
click at [632, 246] on div "Liquid Solution Lesson 12 • 5:15 PM • 60 min • Room 201 Introduction" at bounding box center [473, 241] width 326 height 35
click at [635, 228] on div "Liquid Solution Lesson 12 • 5:15 PM • 60 min • Room 201" at bounding box center [473, 235] width 326 height 22
click at [631, 230] on icon at bounding box center [630, 233] width 9 height 9
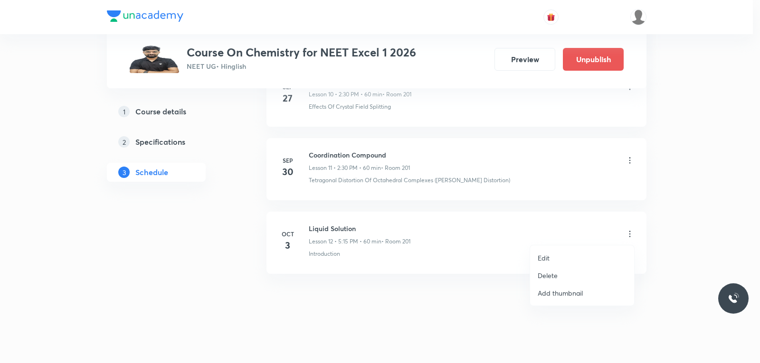
click at [561, 255] on li "Edit" at bounding box center [582, 258] width 104 height 18
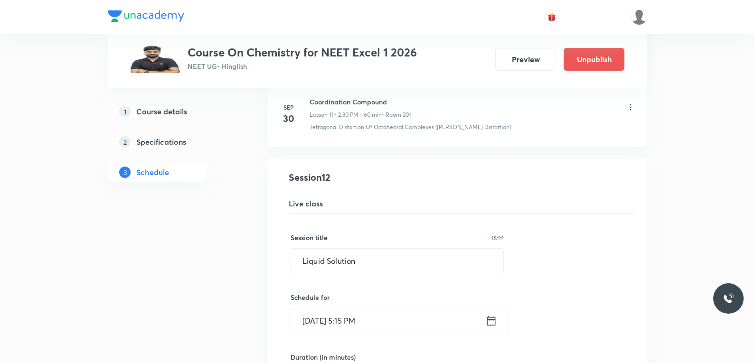
click at [351, 319] on input "Oct 3, 2025, 5:15 PM" at bounding box center [388, 321] width 194 height 24
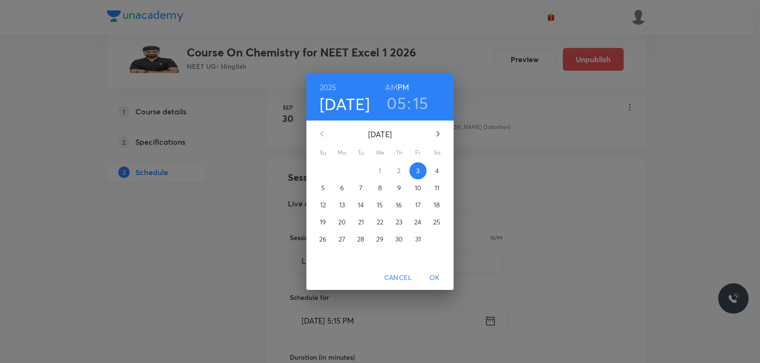
click at [419, 106] on h3 "15" at bounding box center [421, 103] width 16 height 20
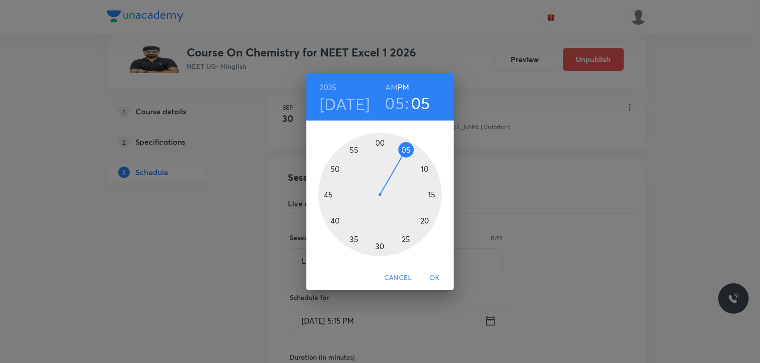
drag, startPoint x: 433, startPoint y: 195, endPoint x: 404, endPoint y: 155, distance: 48.6
click at [404, 155] on div at bounding box center [379, 194] width 123 height 123
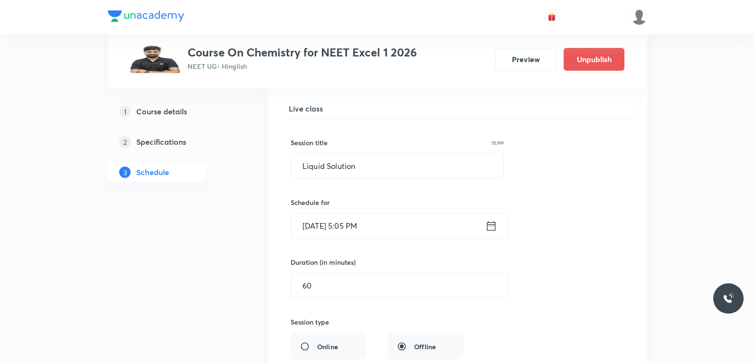
scroll to position [987, 0]
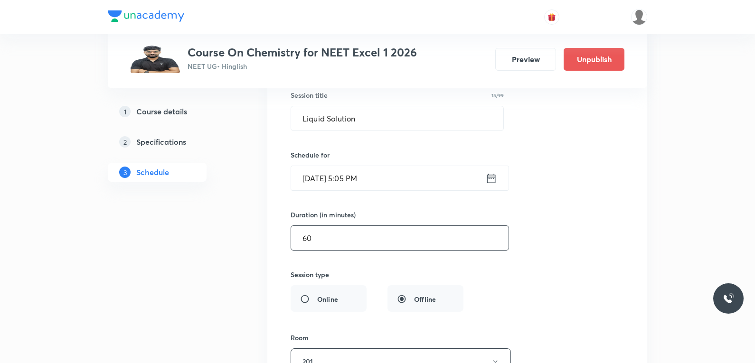
click at [370, 243] on input "60" at bounding box center [400, 238] width 218 height 24
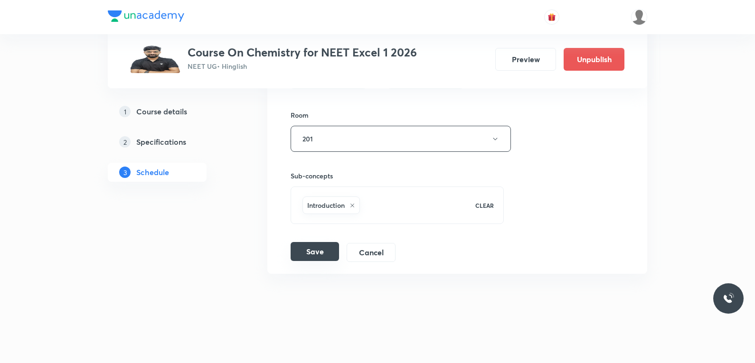
type input "70"
click at [322, 253] on button "Save" at bounding box center [315, 251] width 48 height 19
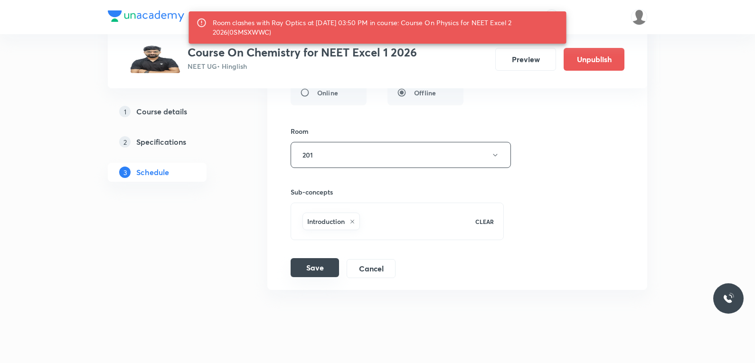
click at [321, 270] on button "Save" at bounding box center [315, 267] width 48 height 19
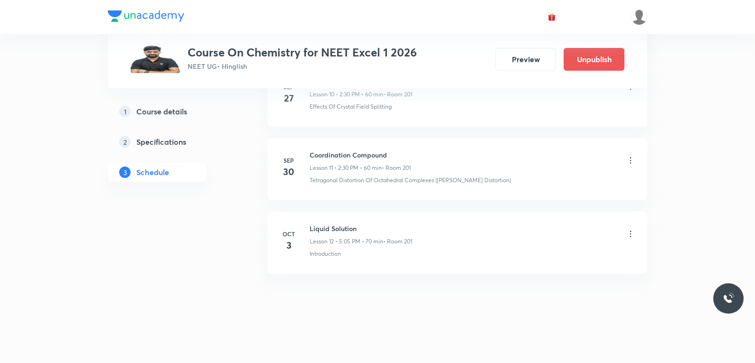
scroll to position [845, 0]
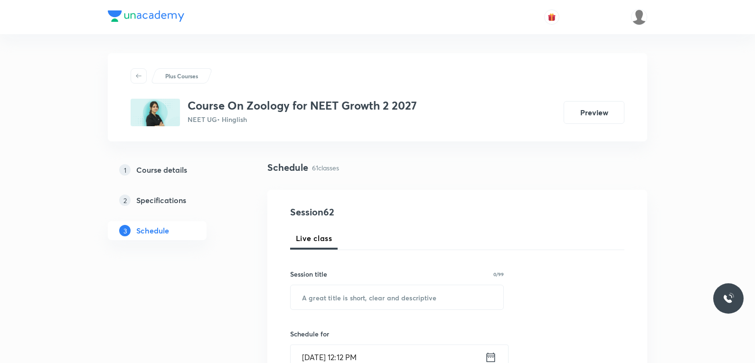
scroll to position [4889, 0]
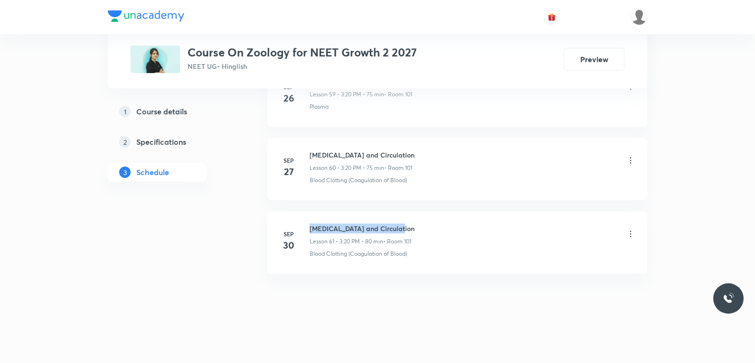
drag, startPoint x: 311, startPoint y: 231, endPoint x: 413, endPoint y: 229, distance: 101.7
click at [413, 229] on h6 "Body Fluids and Circulation" at bounding box center [362, 229] width 105 height 10
copy h6 "Body Fluids and Circulation"
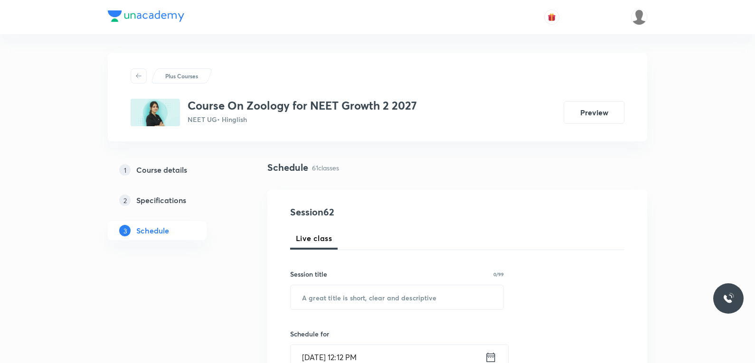
click at [391, 300] on input "text" at bounding box center [397, 297] width 213 height 24
paste input "Body Fluids and Circulation"
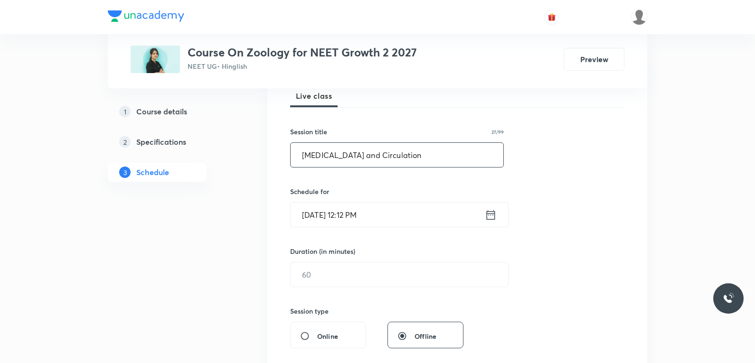
type input "Body Fluids and Circulation"
click at [340, 217] on input "Oct 3, 2025, 12:12 PM" at bounding box center [388, 215] width 194 height 24
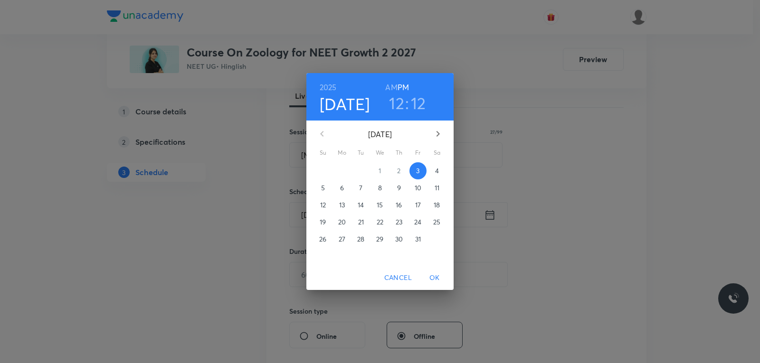
click at [405, 104] on h3 ":" at bounding box center [407, 103] width 4 height 20
click at [400, 111] on h3 "12" at bounding box center [396, 103] width 15 height 20
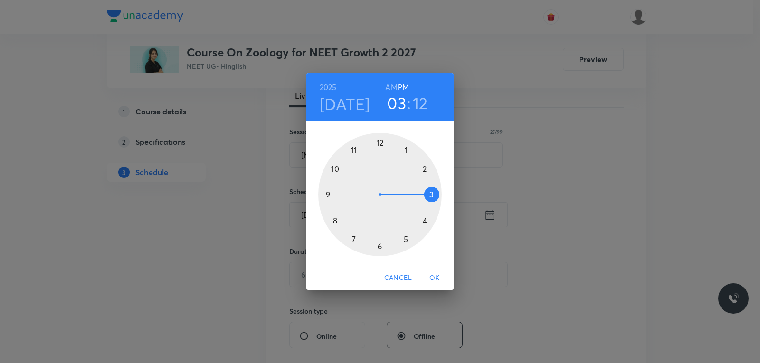
drag, startPoint x: 384, startPoint y: 140, endPoint x: 419, endPoint y: 198, distance: 67.6
click at [419, 198] on div at bounding box center [379, 194] width 123 height 123
drag, startPoint x: 433, startPoint y: 183, endPoint x: 436, endPoint y: 196, distance: 12.8
click at [436, 196] on div at bounding box center [379, 194] width 123 height 123
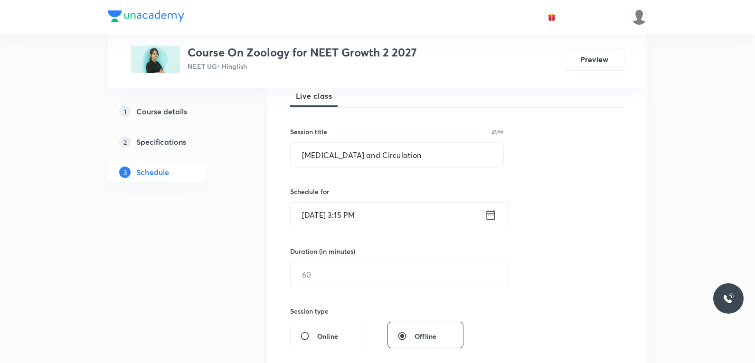
click at [340, 216] on input "Oct 3, 2025, 3:15 PM" at bounding box center [388, 215] width 194 height 24
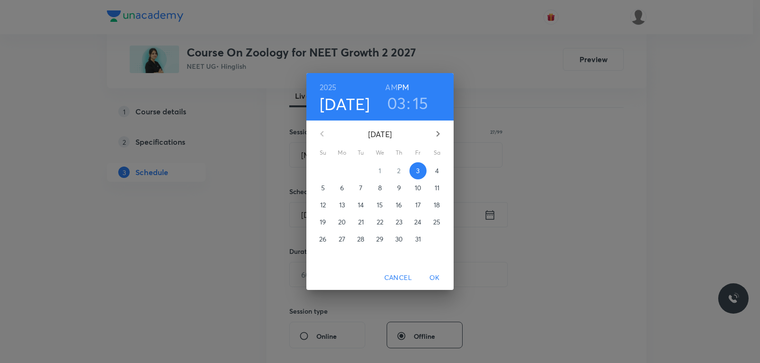
click at [417, 103] on h3 "15" at bounding box center [421, 103] width 16 height 20
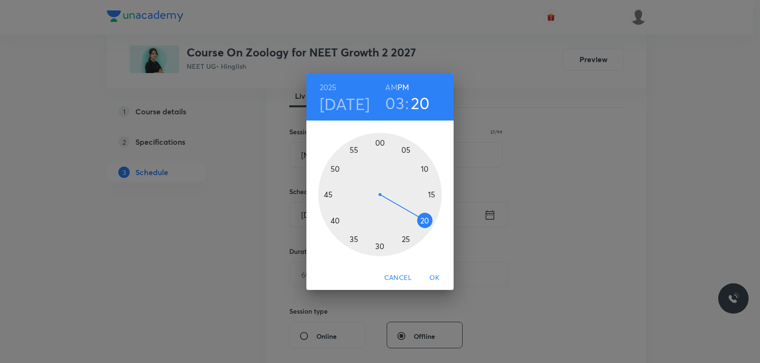
drag, startPoint x: 431, startPoint y: 197, endPoint x: 427, endPoint y: 223, distance: 26.1
click at [427, 223] on div at bounding box center [379, 194] width 123 height 123
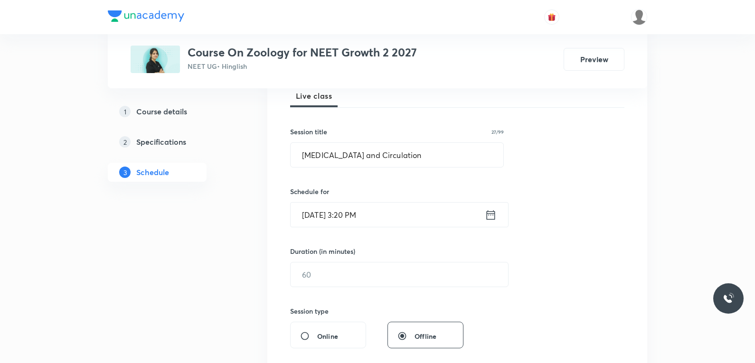
click at [325, 294] on div "Session 62 Live class Session title 27/99 Body Fluids and Circulation ​ Schedul…" at bounding box center [457, 286] width 334 height 446
click at [354, 278] on input "text" at bounding box center [400, 275] width 218 height 24
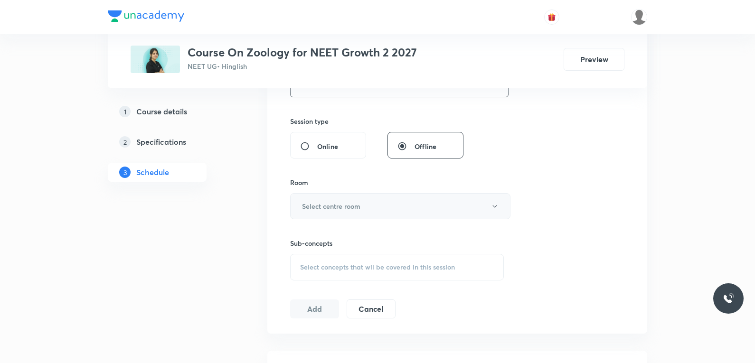
type input "80"
click at [378, 210] on button "Select centre room" at bounding box center [400, 206] width 220 height 26
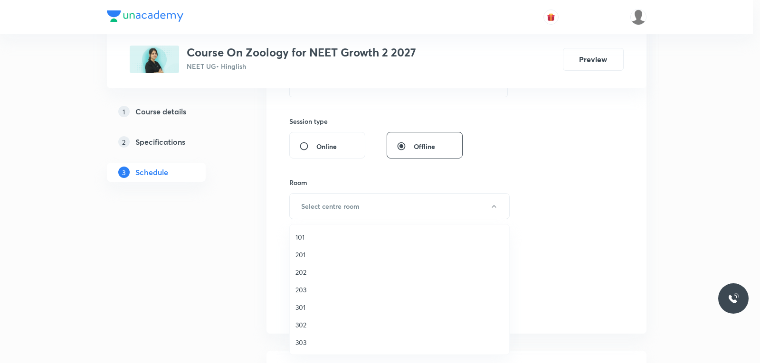
click at [303, 271] on span "202" at bounding box center [399, 272] width 208 height 10
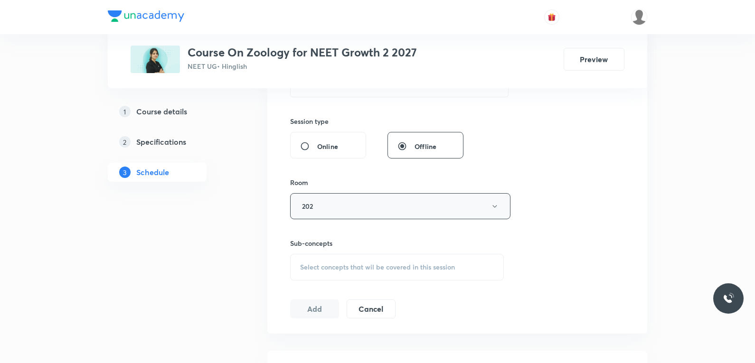
click at [338, 214] on button "202" at bounding box center [400, 206] width 220 height 26
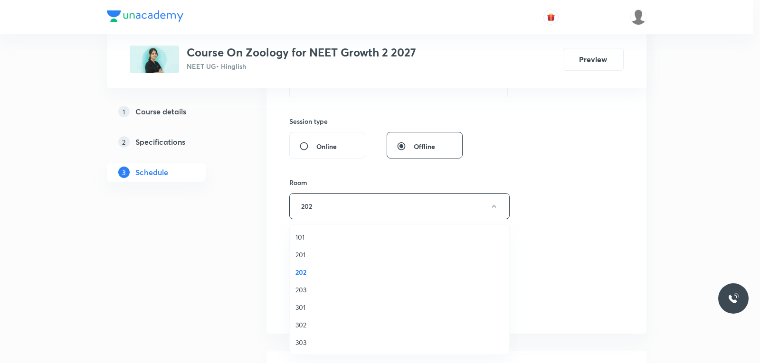
click at [309, 235] on span "101" at bounding box center [399, 237] width 208 height 10
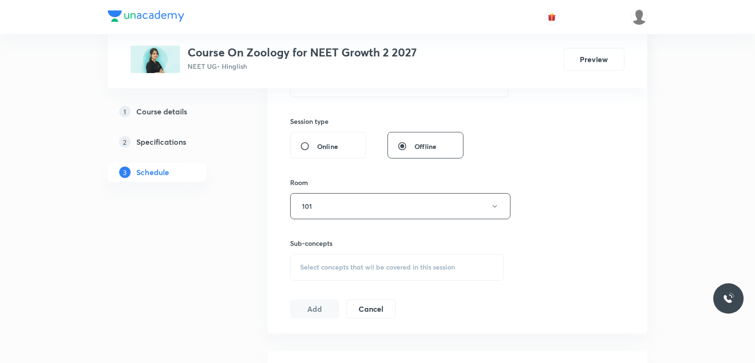
click at [577, 184] on div "Session 62 Live class Session title 27/99 Body Fluids and Circulation ​ Schedul…" at bounding box center [457, 96] width 334 height 446
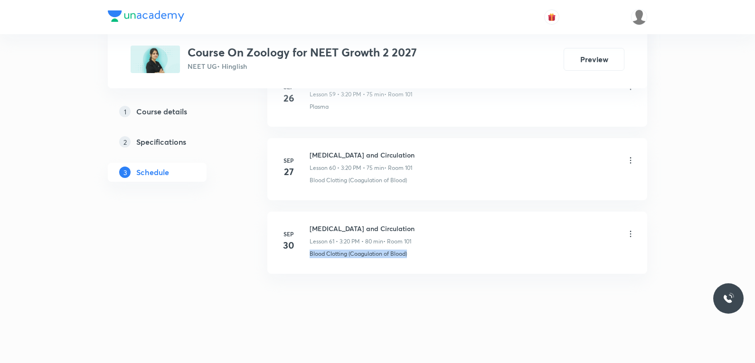
drag, startPoint x: 304, startPoint y: 260, endPoint x: 454, endPoint y: 262, distance: 149.6
click at [454, 262] on li "Sep 30 Body Fluids and Circulation Lesson 61 • 3:20 PM • 80 min • Room 101 Bloo…" at bounding box center [457, 243] width 380 height 62
copy p "Blood Clotting (Coagulation of Blood)"
copy p "Blood Clotting"
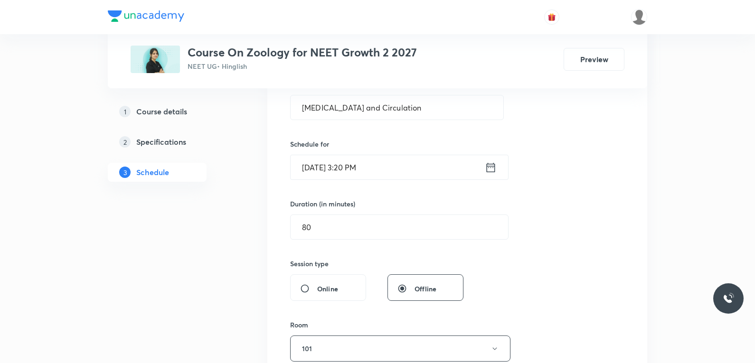
scroll to position [380, 0]
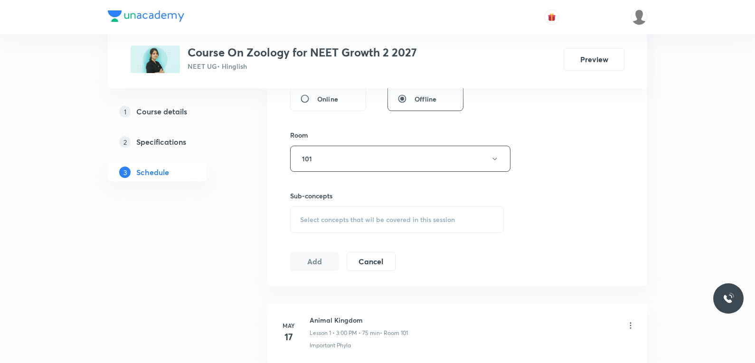
click at [392, 216] on span "Select concepts that wil be covered in this session" at bounding box center [377, 220] width 155 height 8
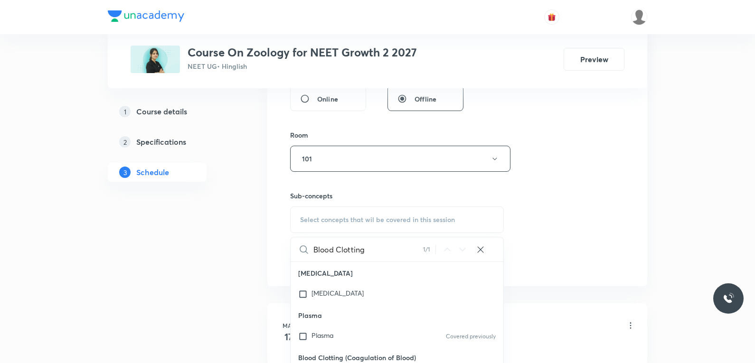
scroll to position [617, 0]
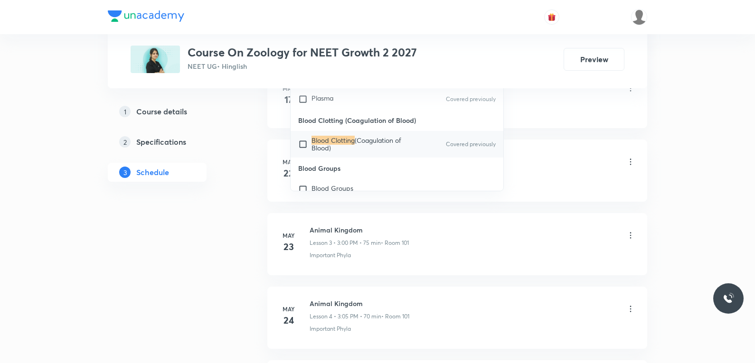
type input "Blood Clotting"
click at [375, 145] on span "(Coagulation of Blood)" at bounding box center [357, 144] width 90 height 17
checkbox input "true"
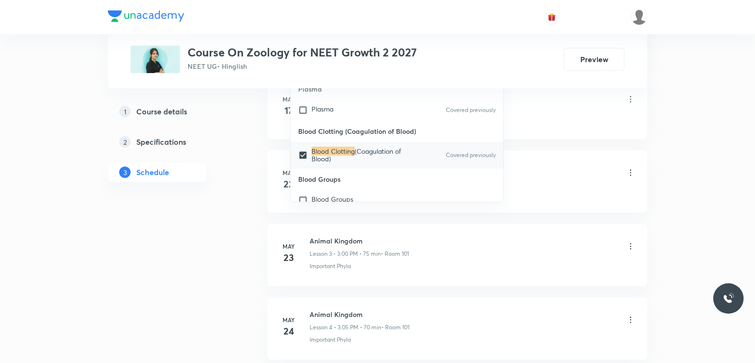
click at [603, 122] on div "Important Phyla" at bounding box center [473, 119] width 326 height 9
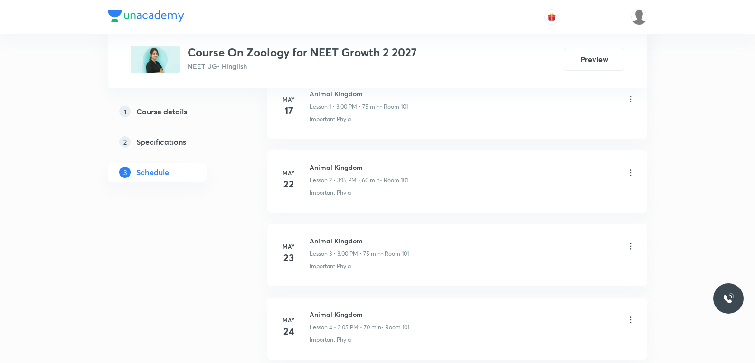
scroll to position [475, 0]
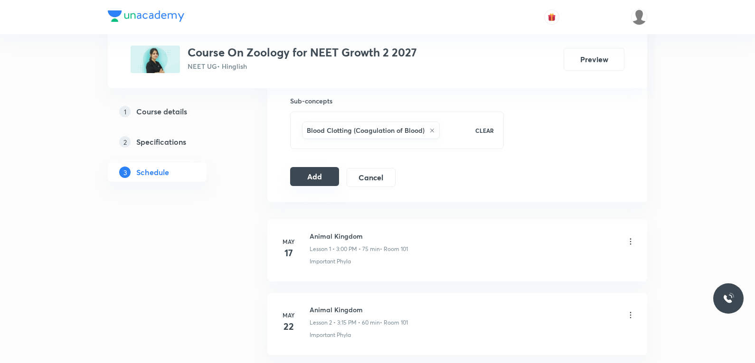
click at [313, 175] on button "Add" at bounding box center [314, 176] width 49 height 19
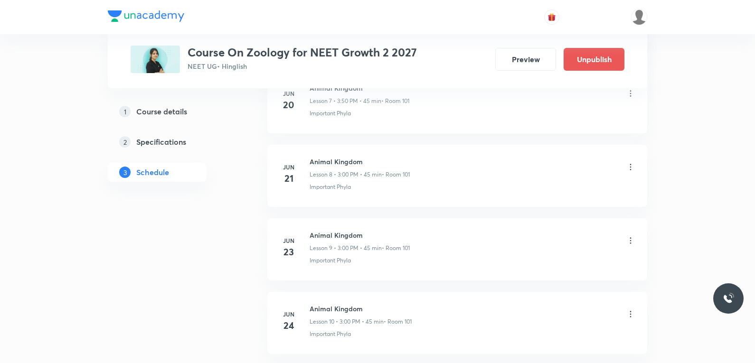
scroll to position [4526, 0]
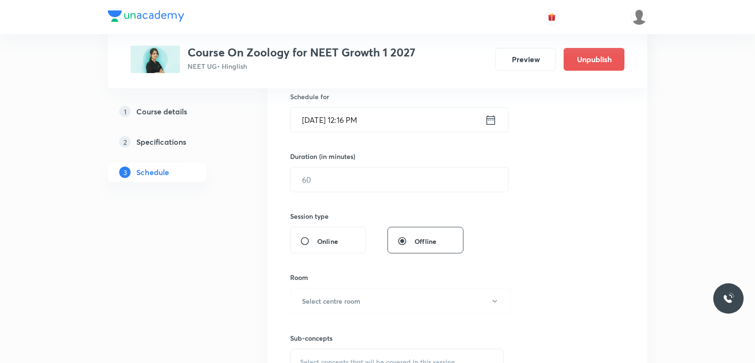
scroll to position [5183, 0]
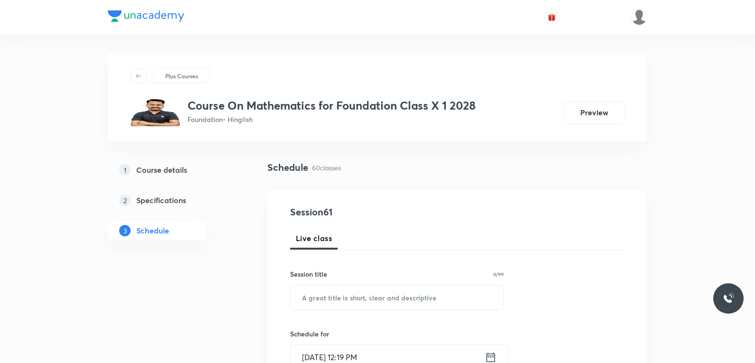
scroll to position [4815, 0]
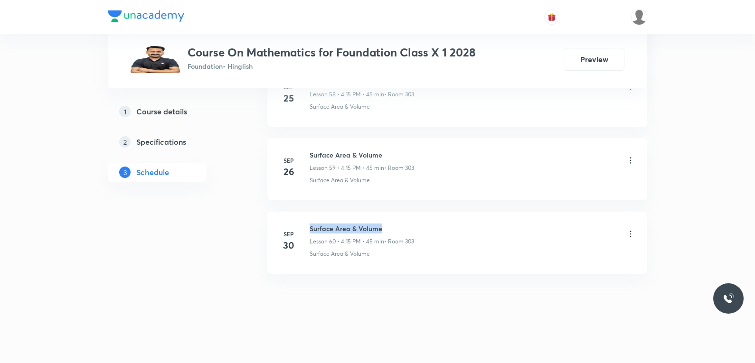
drag, startPoint x: 310, startPoint y: 228, endPoint x: 397, endPoint y: 228, distance: 87.4
click at [397, 228] on h6 "Surface Area & Volume" at bounding box center [362, 229] width 104 height 10
copy h6 "Surface Area & Volume"
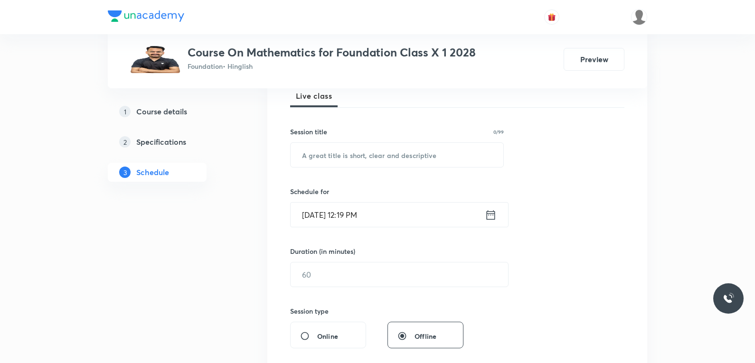
scroll to position [47, 0]
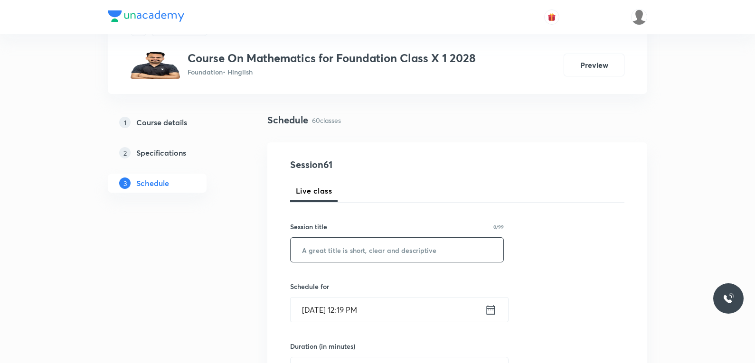
click at [370, 254] on input "text" at bounding box center [397, 250] width 213 height 24
paste input "Surface Area & Volume"
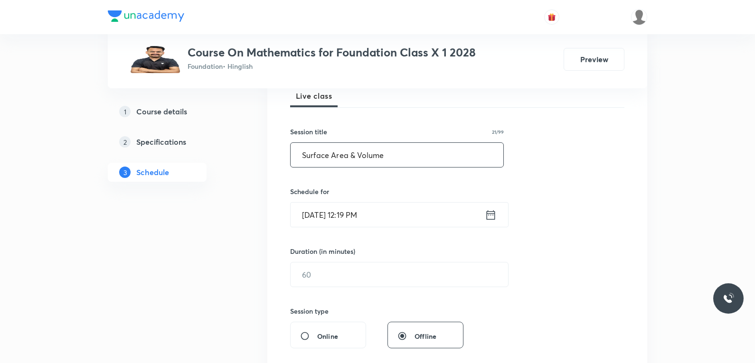
type input "Surface Area & Volume"
click at [360, 209] on input "[DATE] 12:19 PM" at bounding box center [388, 215] width 194 height 24
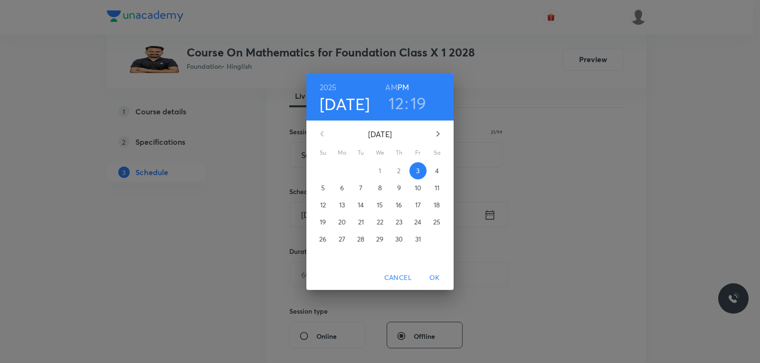
click at [404, 107] on div "12 : 19" at bounding box center [407, 103] width 66 height 20
click at [399, 104] on h3 "12" at bounding box center [396, 103] width 15 height 20
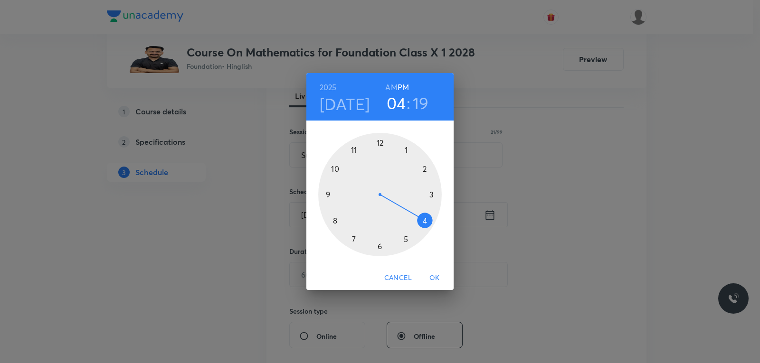
drag, startPoint x: 382, startPoint y: 148, endPoint x: 415, endPoint y: 220, distance: 78.9
click at [415, 220] on div at bounding box center [379, 194] width 123 height 123
click at [434, 196] on div at bounding box center [379, 194] width 123 height 123
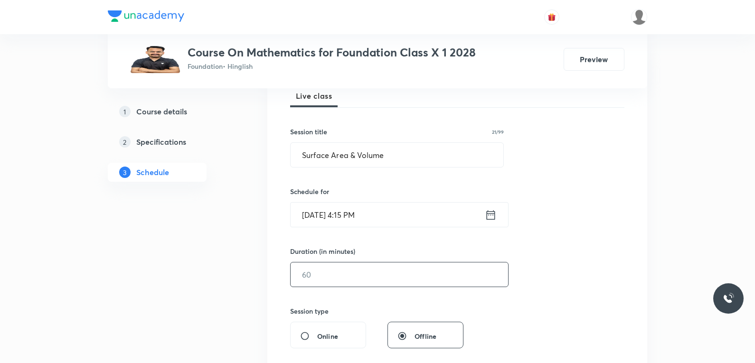
click at [325, 274] on input "text" at bounding box center [400, 275] width 218 height 24
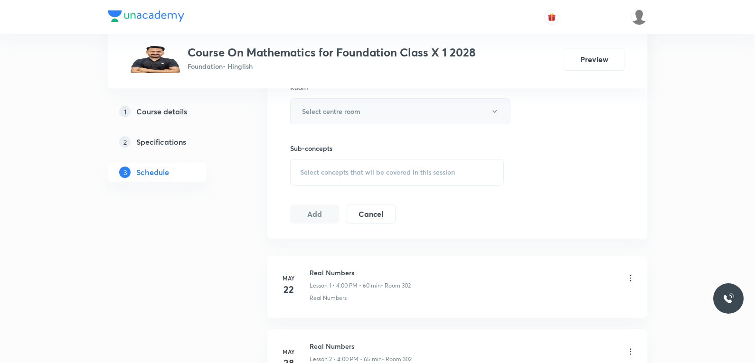
type input "45"
click at [389, 117] on button "Select centre room" at bounding box center [400, 111] width 220 height 26
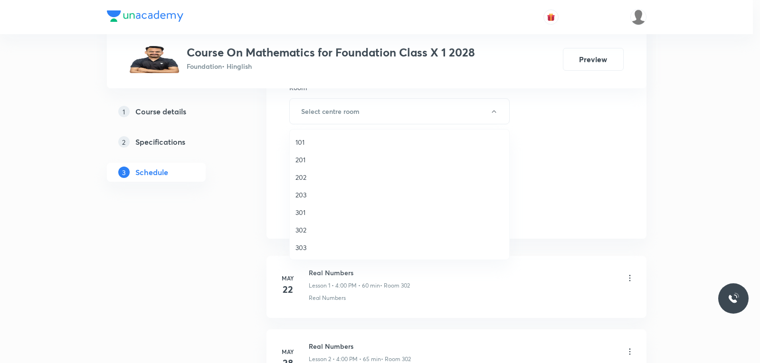
click at [311, 193] on span "203" at bounding box center [399, 195] width 208 height 10
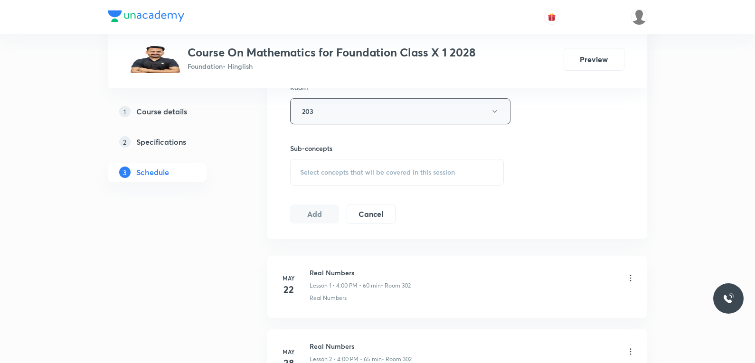
click at [396, 104] on button "203" at bounding box center [400, 111] width 220 height 26
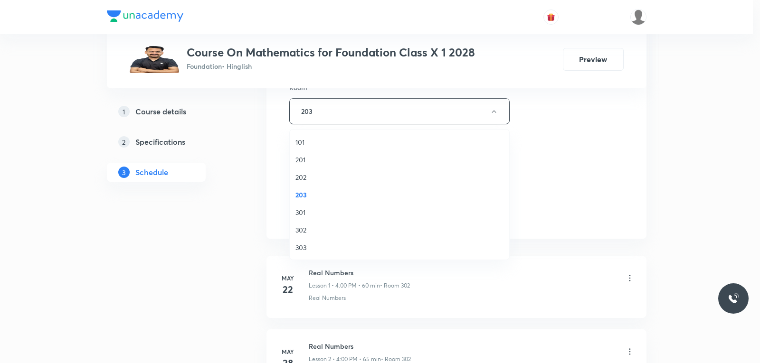
click at [309, 246] on span "303" at bounding box center [399, 248] width 208 height 10
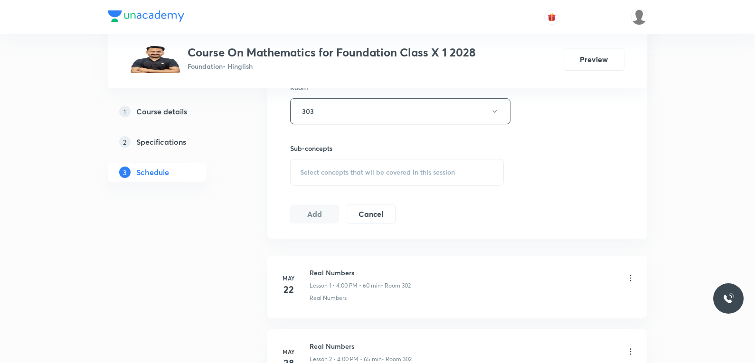
click at [382, 180] on div "Select concepts that wil be covered in this session" at bounding box center [397, 172] width 214 height 27
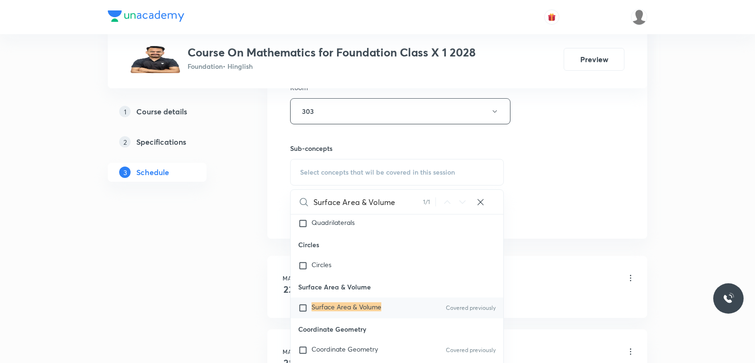
scroll to position [475, 0]
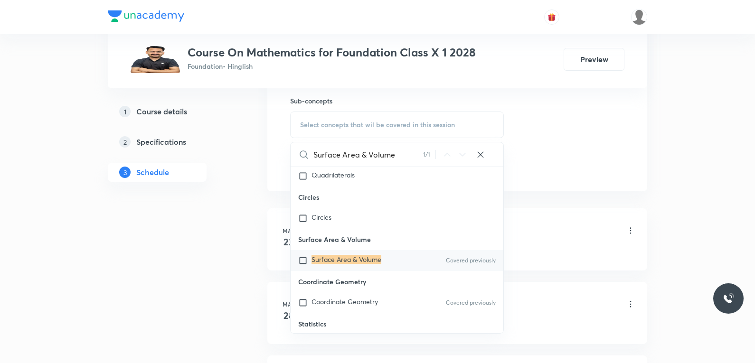
type input "Surface Area & Volume"
click at [353, 264] on mark "Surface Area & Volume" at bounding box center [347, 259] width 70 height 9
checkbox input "true"
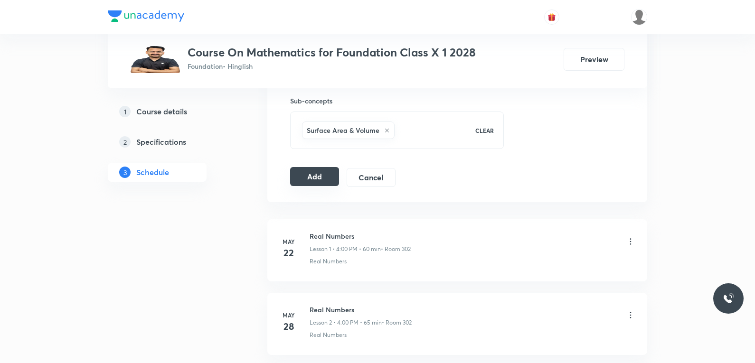
click at [324, 175] on button "Add" at bounding box center [314, 176] width 49 height 19
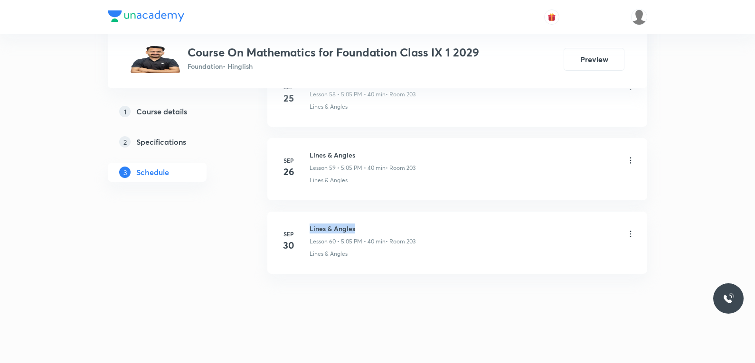
drag, startPoint x: 311, startPoint y: 229, endPoint x: 414, endPoint y: 229, distance: 103.1
click at [414, 229] on h6 "Lines & Angles" at bounding box center [363, 229] width 106 height 10
copy h6 "Lines & Angles"
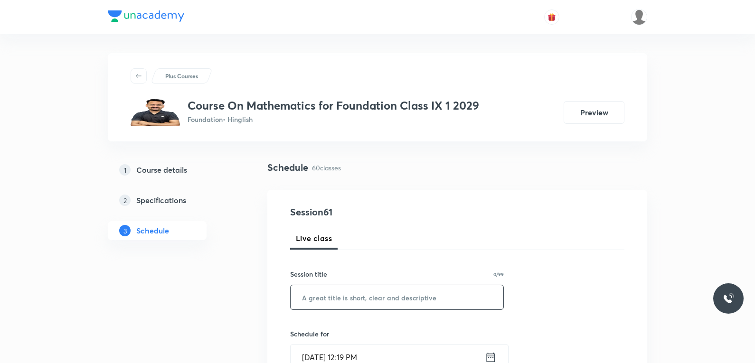
click at [355, 298] on input "text" at bounding box center [397, 297] width 213 height 24
paste input "Lines & Angles"
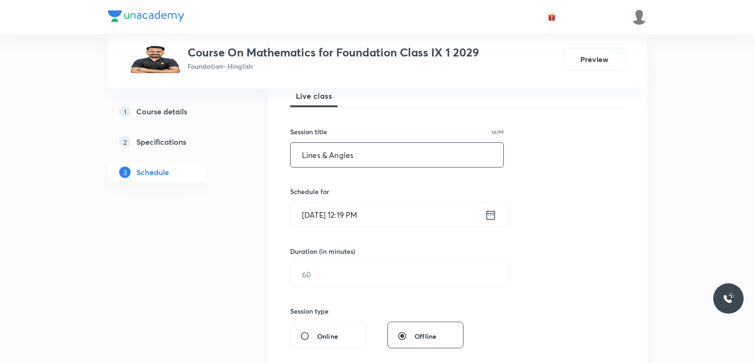
type input "Lines & Angles"
click at [333, 222] on input "[DATE] 12:19 PM" at bounding box center [388, 215] width 194 height 24
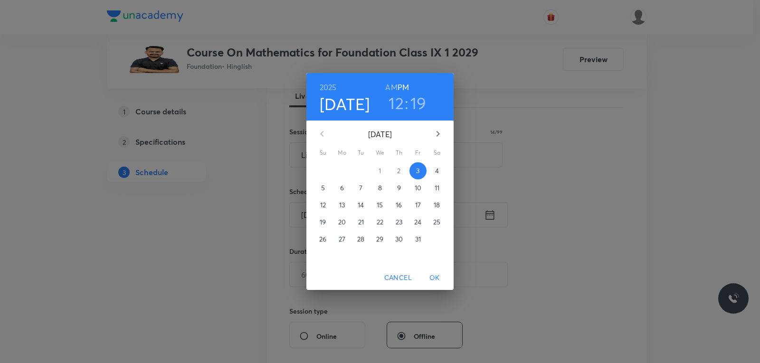
click at [440, 170] on span "4" at bounding box center [436, 170] width 17 height 9
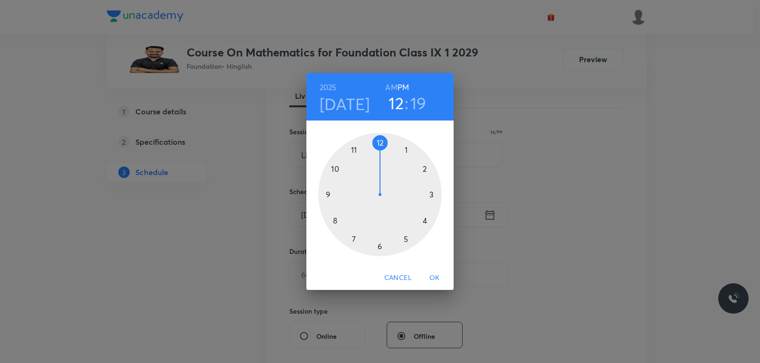
click at [345, 104] on h4 "[DATE]" at bounding box center [345, 104] width 50 height 20
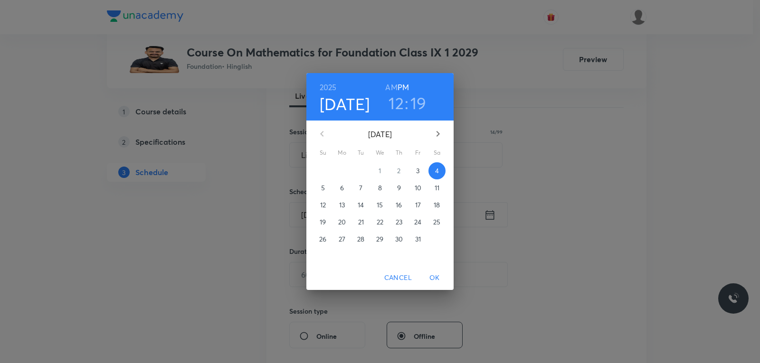
click at [418, 171] on p "3" at bounding box center [417, 170] width 3 height 9
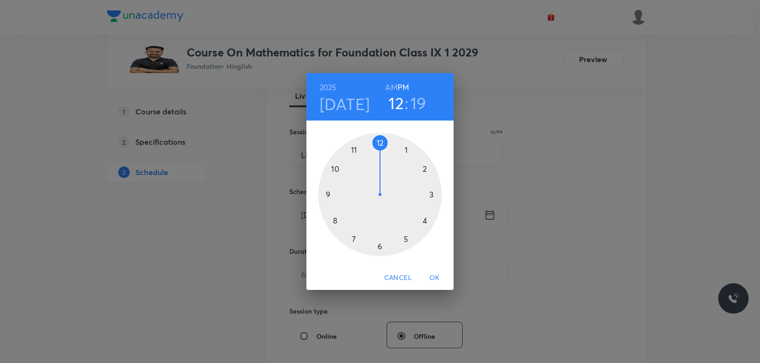
click at [402, 107] on h3 "12" at bounding box center [396, 103] width 15 height 20
drag, startPoint x: 384, startPoint y: 144, endPoint x: 403, endPoint y: 235, distance: 92.7
click at [403, 235] on div at bounding box center [379, 194] width 123 height 123
drag, startPoint x: 426, startPoint y: 187, endPoint x: 408, endPoint y: 147, distance: 43.8
click at [408, 147] on div at bounding box center [379, 194] width 123 height 123
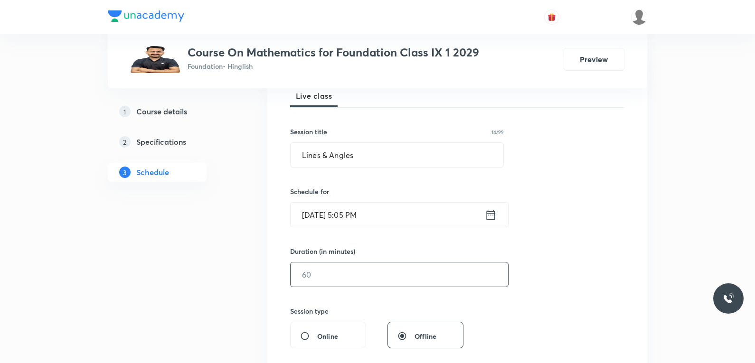
click at [321, 280] on input "text" at bounding box center [400, 275] width 218 height 24
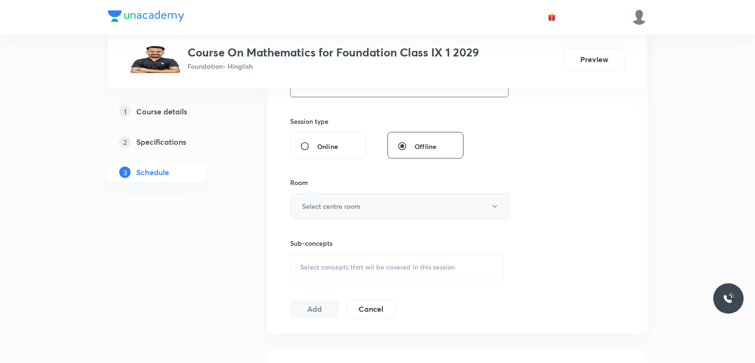
type input "40"
click at [314, 199] on button "Select centre room" at bounding box center [400, 206] width 220 height 26
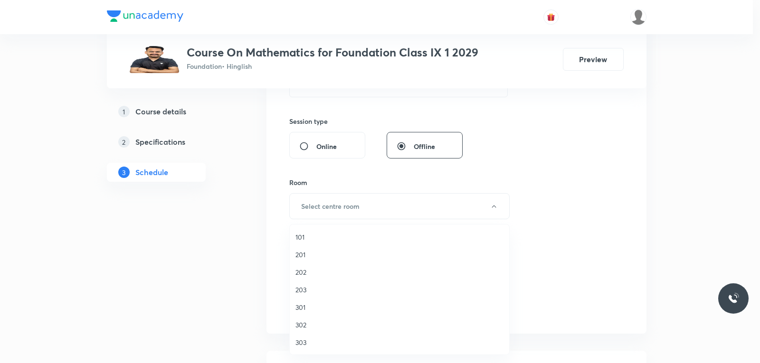
click at [305, 292] on span "203" at bounding box center [399, 290] width 208 height 10
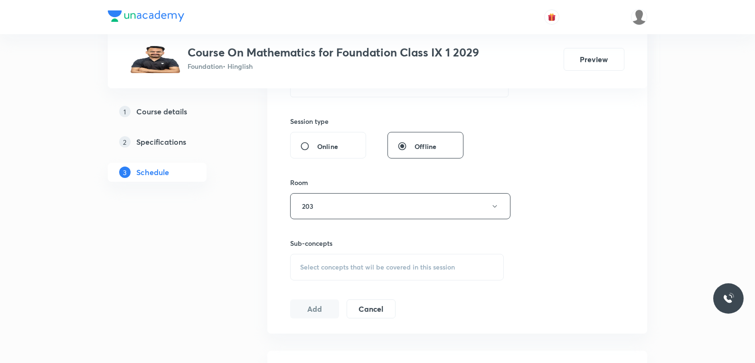
scroll to position [427, 0]
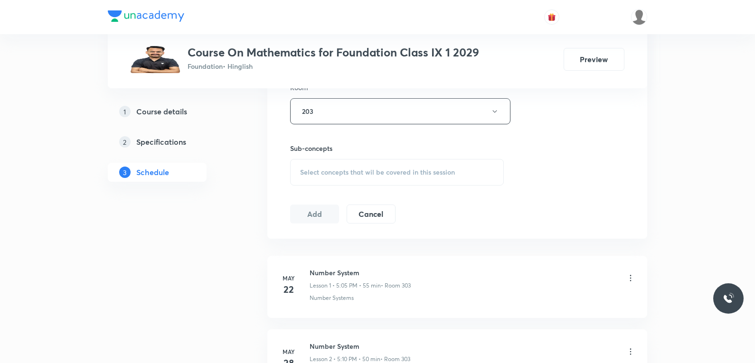
click at [419, 165] on div "Select concepts that wil be covered in this session" at bounding box center [397, 172] width 214 height 27
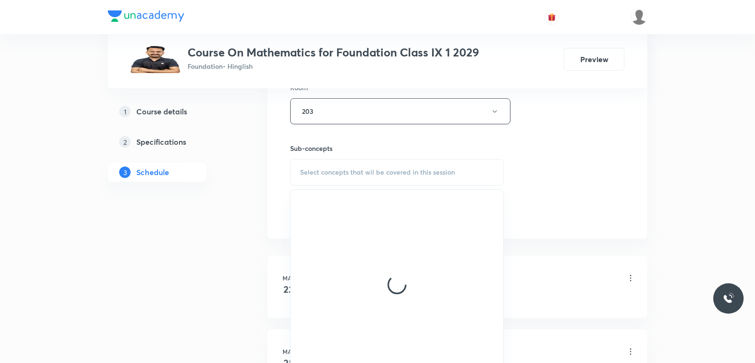
click at [532, 149] on div "Session 61 Live class Session title 14/99 Lines & Angles ​ Schedule for [DATE] …" at bounding box center [457, 1] width 334 height 446
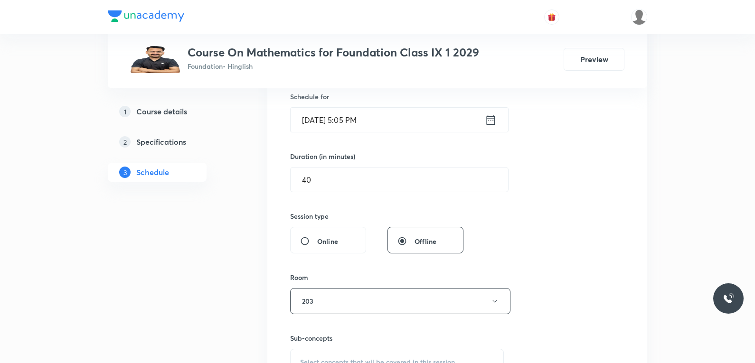
scroll to position [332, 0]
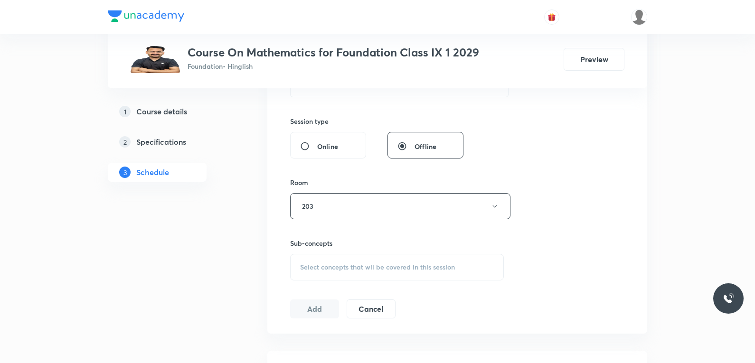
click at [387, 264] on span "Select concepts that wil be covered in this session" at bounding box center [377, 268] width 155 height 8
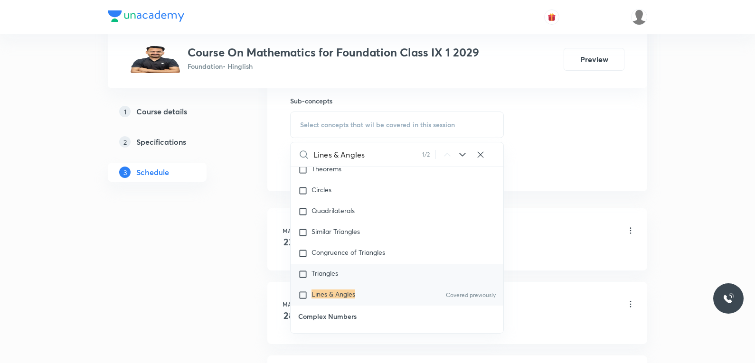
type input "Lines & Angles"
click at [343, 290] on mark "Lines & Angles" at bounding box center [334, 294] width 44 height 9
checkbox input "true"
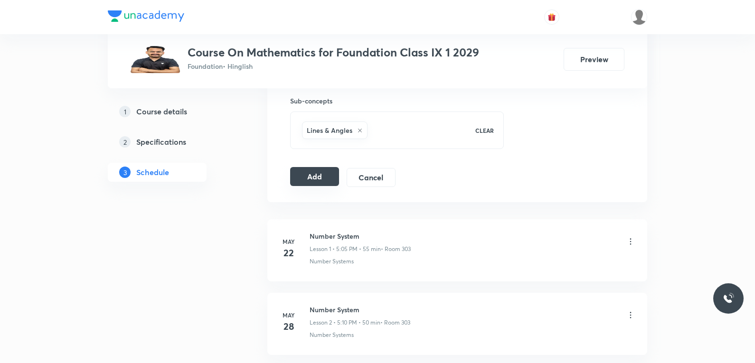
click at [313, 177] on button "Add" at bounding box center [314, 176] width 49 height 19
